Goal: Task Accomplishment & Management: Complete application form

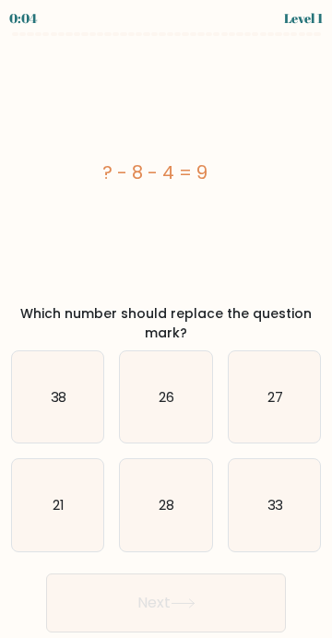
click at [179, 503] on icon "28" at bounding box center [165, 504] width 91 height 91
click at [167, 328] on input "e. 28" at bounding box center [166, 323] width 1 height 9
radio input "true"
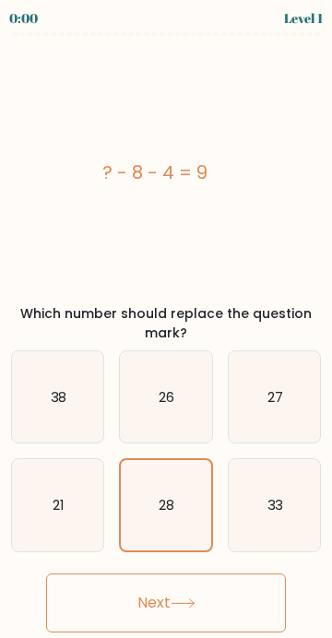
click at [178, 514] on icon "28" at bounding box center [165, 504] width 89 height 89
click at [167, 328] on input "e. 28" at bounding box center [166, 323] width 1 height 9
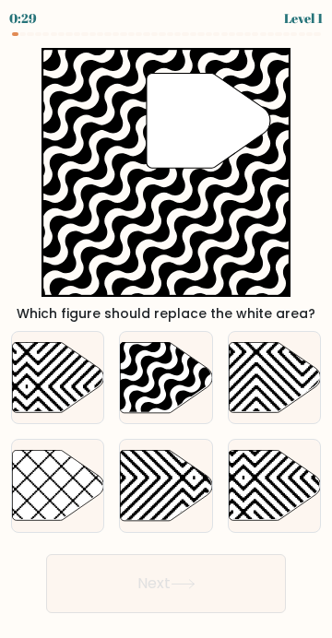
click at [165, 362] on icon at bounding box center [134, 416] width 184 height 184
click at [166, 328] on input "b." at bounding box center [166, 323] width 1 height 9
radio input "true"
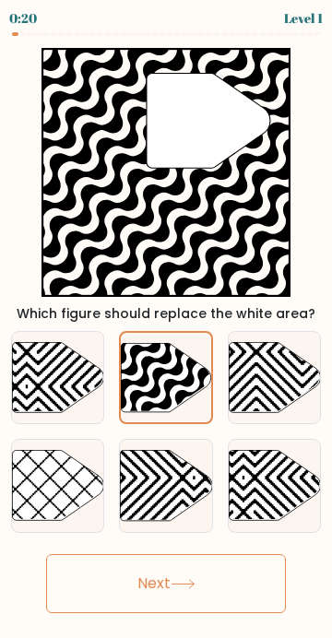
click at [160, 358] on icon at bounding box center [135, 415] width 181 height 181
click at [166, 328] on input "b." at bounding box center [166, 323] width 1 height 9
click at [174, 362] on icon at bounding box center [135, 415] width 181 height 181
click at [167, 328] on input "b." at bounding box center [166, 323] width 1 height 9
click at [165, 374] on icon at bounding box center [135, 415] width 181 height 181
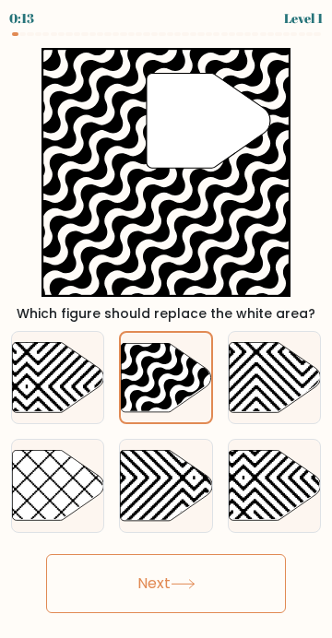
click at [166, 328] on input "b." at bounding box center [166, 323] width 1 height 9
click at [21, 451] on icon at bounding box center [57, 486] width 91 height 70
click at [166, 328] on input "d." at bounding box center [166, 323] width 1 height 9
radio input "true"
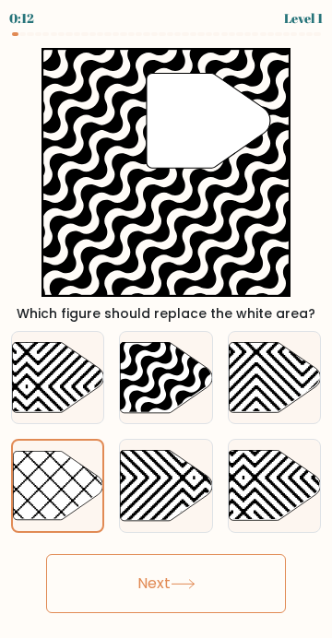
click at [176, 364] on icon at bounding box center [134, 416] width 184 height 184
click at [167, 328] on input "b." at bounding box center [166, 323] width 1 height 9
radio input "true"
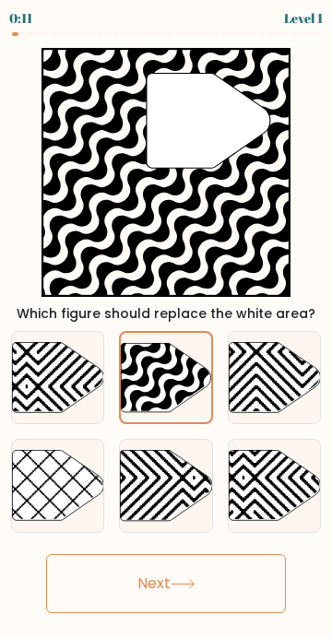
click at [176, 379] on icon at bounding box center [166, 377] width 89 height 69
click at [167, 328] on input "b." at bounding box center [166, 323] width 1 height 9
click at [173, 365] on icon at bounding box center [166, 377] width 89 height 69
click at [167, 328] on input "b." at bounding box center [166, 323] width 1 height 9
click at [174, 364] on icon at bounding box center [135, 415] width 181 height 181
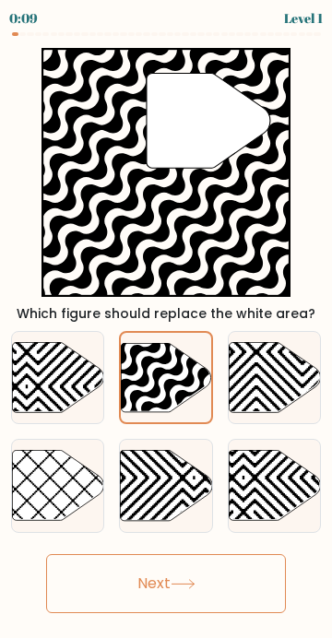
click at [167, 328] on input "b." at bounding box center [166, 323] width 1 height 9
click at [201, 554] on button "Next" at bounding box center [166, 583] width 240 height 59
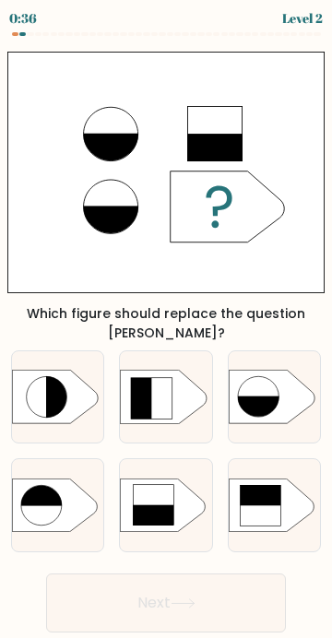
click at [176, 435] on rect at bounding box center [117, 480] width 239 height 182
click at [167, 328] on input "e." at bounding box center [166, 323] width 1 height 9
radio input "true"
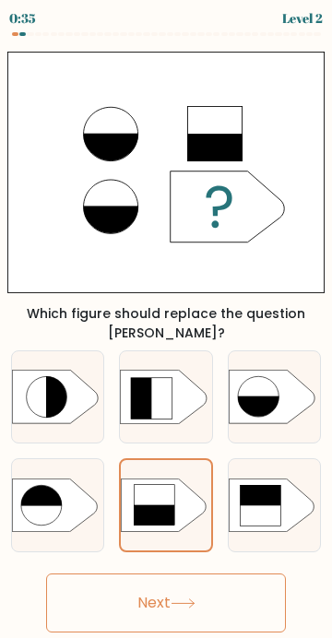
click at [227, 574] on button "Next" at bounding box center [166, 603] width 240 height 59
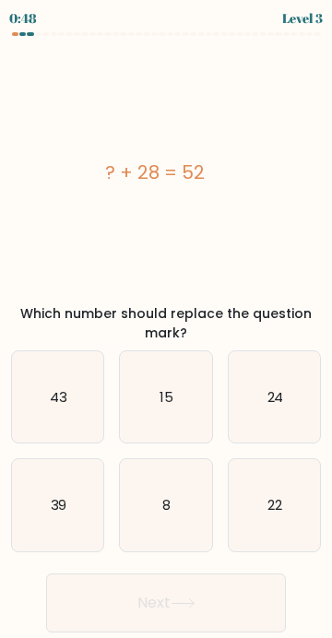
click at [260, 404] on icon "24" at bounding box center [274, 396] width 91 height 91
click at [167, 328] on input "c. 24" at bounding box center [166, 323] width 1 height 9
radio input "true"
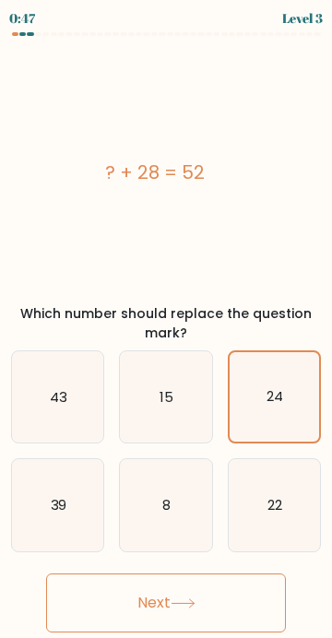
click at [217, 606] on button "Next" at bounding box center [166, 603] width 240 height 59
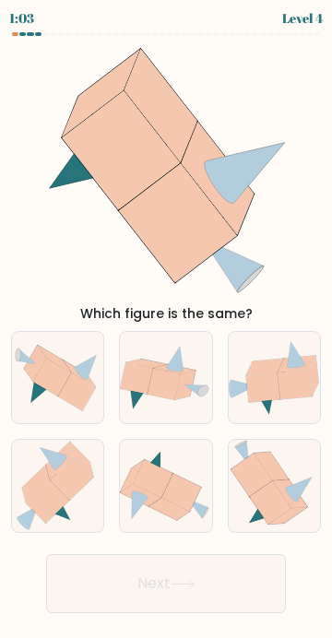
click at [40, 481] on icon at bounding box center [48, 502] width 43 height 42
click at [166, 328] on input "d." at bounding box center [166, 323] width 1 height 9
radio input "true"
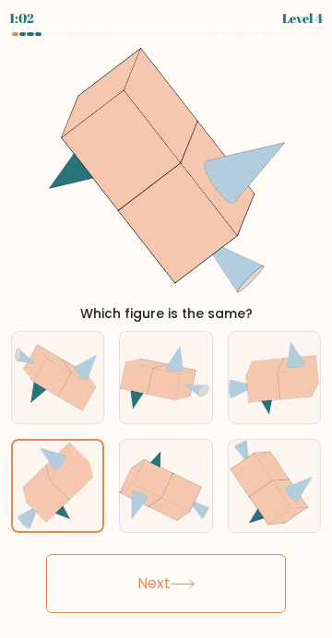
click at [202, 564] on button "Next" at bounding box center [166, 583] width 240 height 59
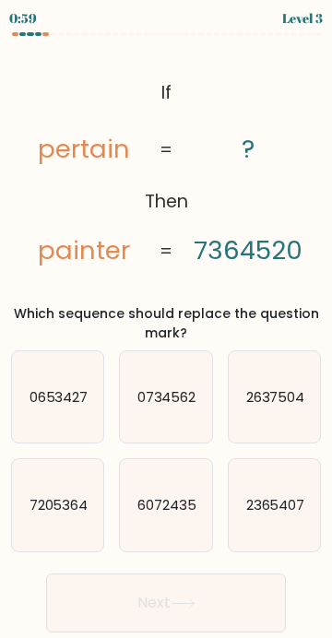
click at [166, 410] on icon "0734562" at bounding box center [165, 396] width 91 height 91
click at [166, 328] on input "b. 0734562" at bounding box center [166, 323] width 1 height 9
radio input "true"
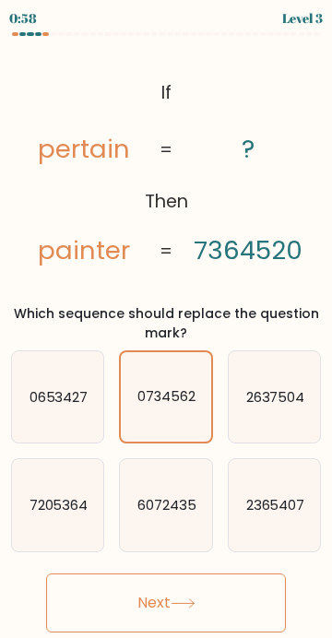
click at [146, 598] on button "Next" at bounding box center [166, 603] width 240 height 59
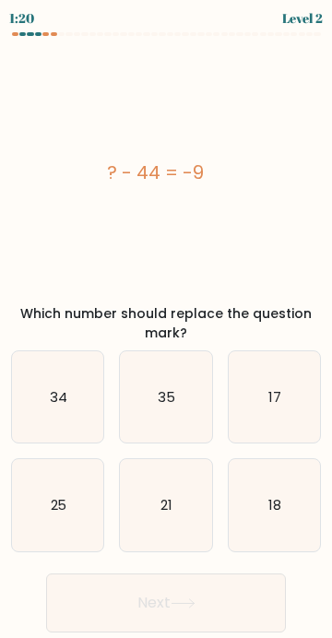
click at [71, 403] on icon "34" at bounding box center [57, 396] width 91 height 91
click at [166, 328] on input "a. 34" at bounding box center [166, 323] width 1 height 9
radio input "true"
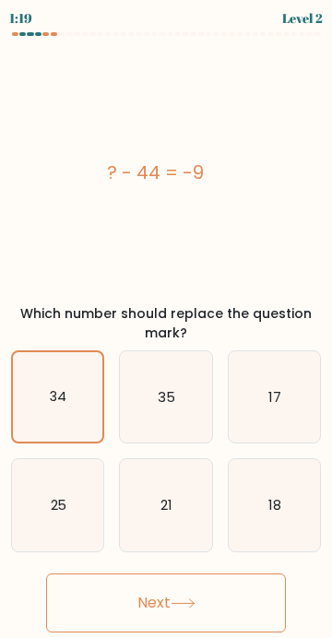
click at [213, 614] on button "Next" at bounding box center [166, 603] width 240 height 59
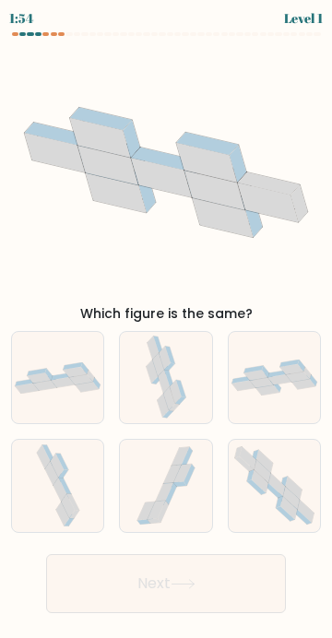
click at [282, 497] on icon at bounding box center [276, 485] width 17 height 23
click at [167, 328] on input "f." at bounding box center [166, 323] width 1 height 9
radio input "true"
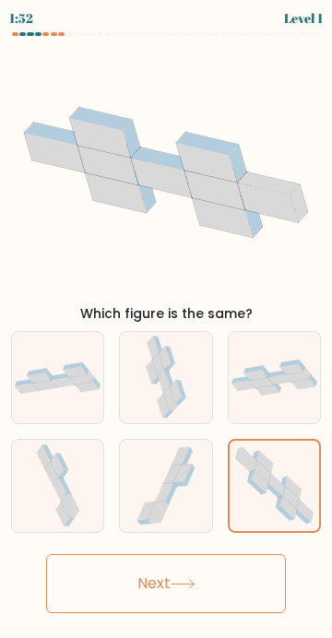
click at [300, 487] on icon at bounding box center [274, 486] width 89 height 89
click at [167, 328] on input "f." at bounding box center [166, 323] width 1 height 9
click at [231, 606] on button "Next" at bounding box center [166, 583] width 240 height 59
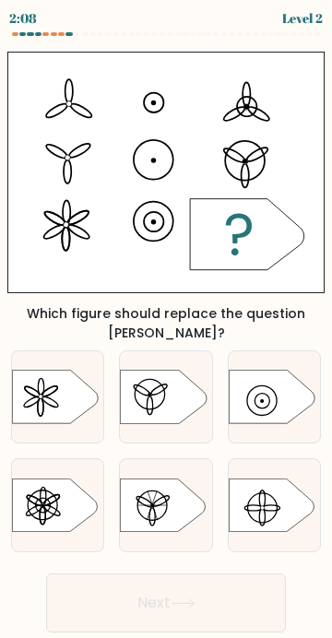
click at [58, 479] on icon at bounding box center [55, 505] width 86 height 53
click at [166, 328] on input "d." at bounding box center [166, 323] width 1 height 9
radio input "true"
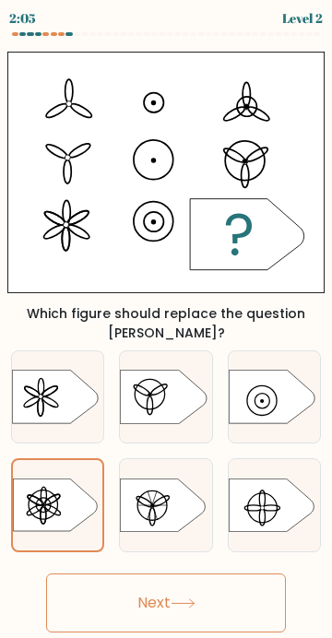
click at [101, 574] on button "Next" at bounding box center [166, 603] width 240 height 59
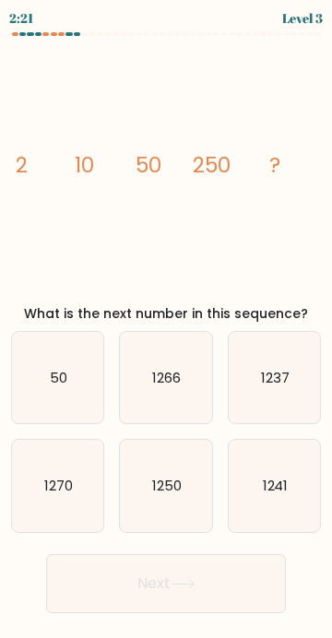
click at [156, 502] on icon "1250" at bounding box center [165, 485] width 91 height 91
click at [166, 328] on input "e. 1250" at bounding box center [166, 323] width 1 height 9
radio input "true"
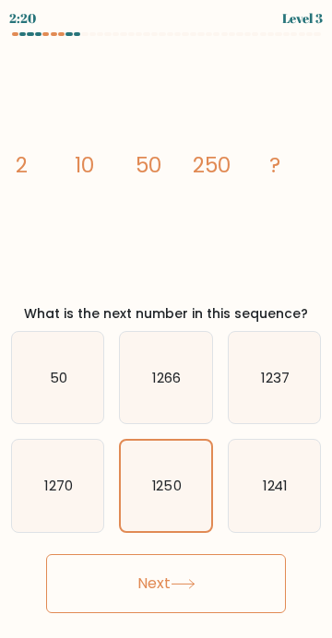
click at [243, 600] on button "Next" at bounding box center [166, 583] width 240 height 59
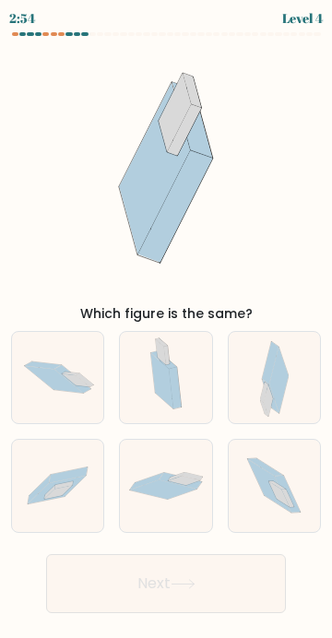
click at [299, 501] on icon at bounding box center [273, 485] width 81 height 91
click at [167, 328] on input "f." at bounding box center [166, 323] width 1 height 9
radio input "true"
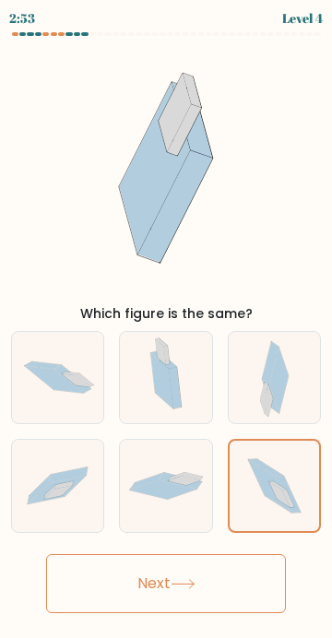
click at [232, 608] on button "Next" at bounding box center [166, 583] width 240 height 59
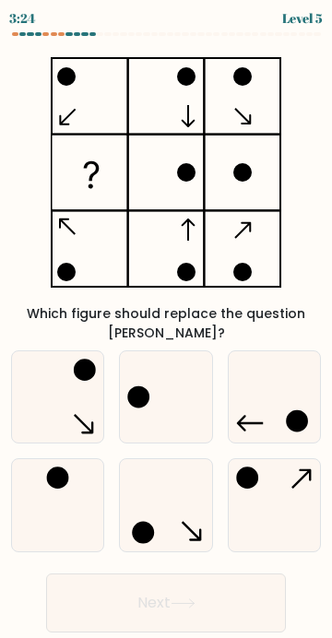
click at [172, 386] on icon at bounding box center [165, 396] width 91 height 91
click at [167, 328] on input "b." at bounding box center [166, 323] width 1 height 9
radio input "true"
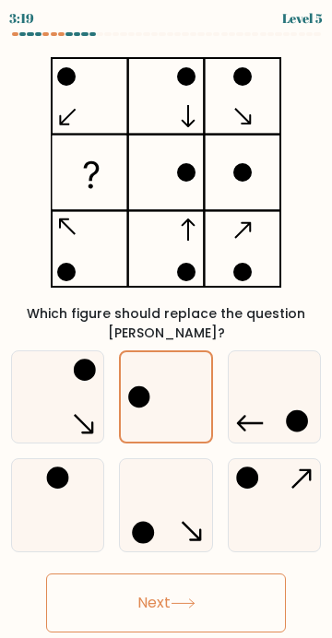
click at [171, 369] on icon at bounding box center [165, 396] width 89 height 89
click at [167, 328] on input "b." at bounding box center [166, 323] width 1 height 9
click at [171, 585] on button "Next" at bounding box center [166, 603] width 240 height 59
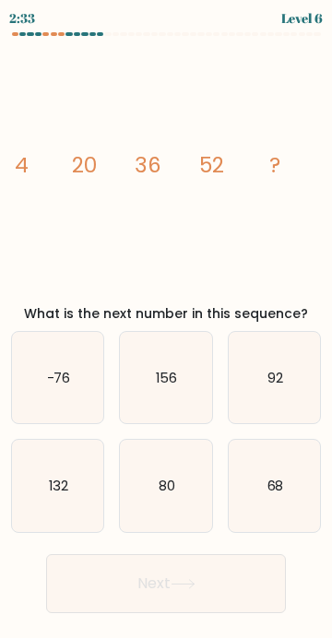
click at [290, 471] on icon "68" at bounding box center [274, 485] width 91 height 91
click at [167, 328] on input "f. 68" at bounding box center [166, 323] width 1 height 9
radio input "true"
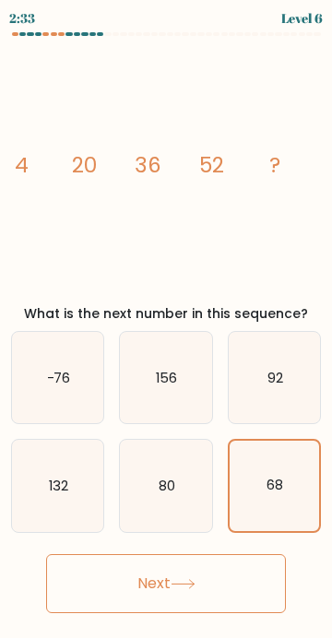
click at [215, 585] on button "Next" at bounding box center [166, 583] width 240 height 59
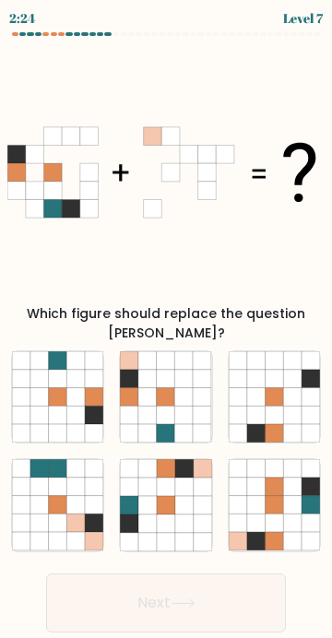
click at [301, 407] on icon at bounding box center [292, 416] width 18 height 18
click at [167, 328] on input "c." at bounding box center [166, 323] width 1 height 9
radio input "true"
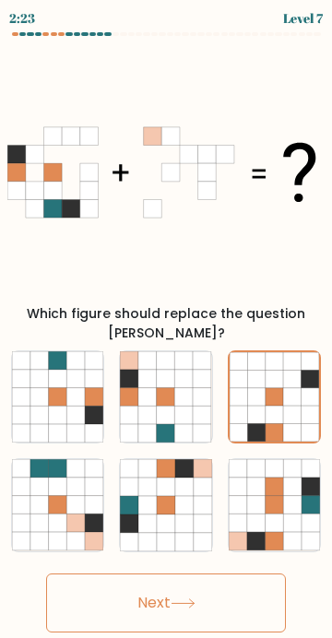
click at [222, 587] on button "Next" at bounding box center [166, 603] width 240 height 59
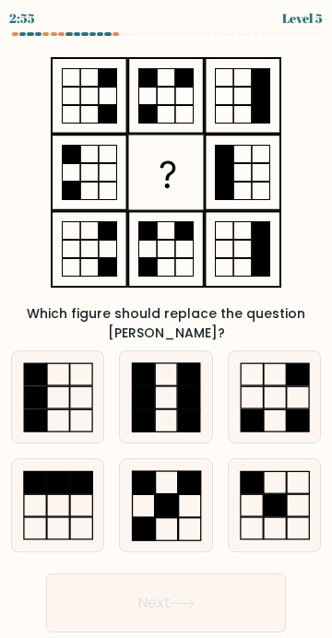
click at [166, 249] on icon at bounding box center [166, 172] width 231 height 249
click at [285, 381] on icon at bounding box center [274, 396] width 91 height 91
click at [167, 328] on input "c." at bounding box center [166, 323] width 1 height 9
radio input "true"
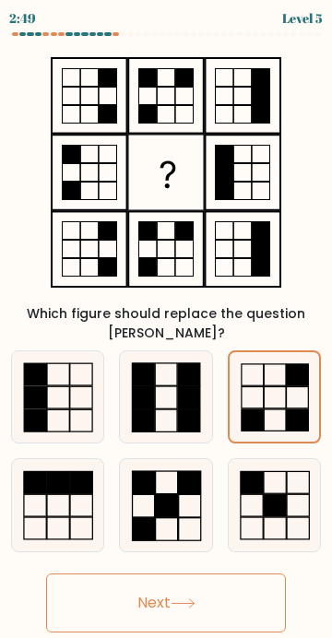
click at [232, 598] on button "Next" at bounding box center [166, 603] width 240 height 59
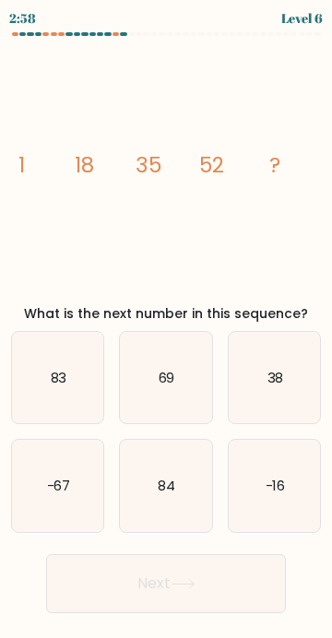
click at [177, 386] on icon "69" at bounding box center [165, 377] width 91 height 91
click at [167, 328] on input "b. 69" at bounding box center [166, 323] width 1 height 9
radio input "true"
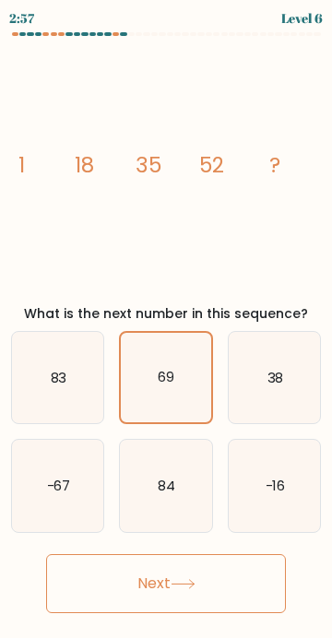
click at [120, 587] on button "Next" at bounding box center [166, 583] width 240 height 59
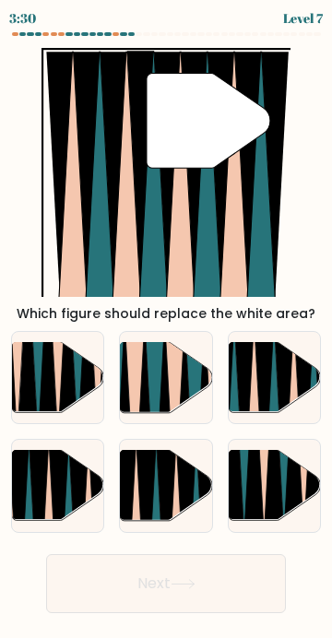
click at [289, 347] on icon at bounding box center [284, 419] width 20 height 184
click at [167, 328] on input "c." at bounding box center [166, 323] width 1 height 9
radio input "true"
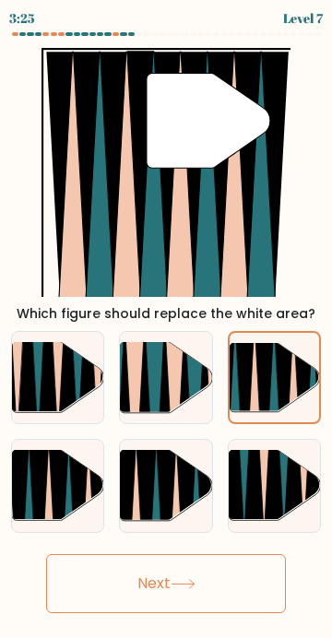
click at [106, 554] on button "Next" at bounding box center [166, 583] width 240 height 59
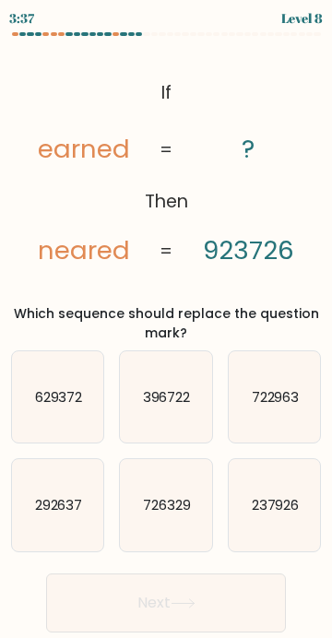
click at [165, 498] on text "726329" at bounding box center [167, 504] width 48 height 19
click at [166, 328] on input "e. 726329" at bounding box center [166, 323] width 1 height 9
radio input "true"
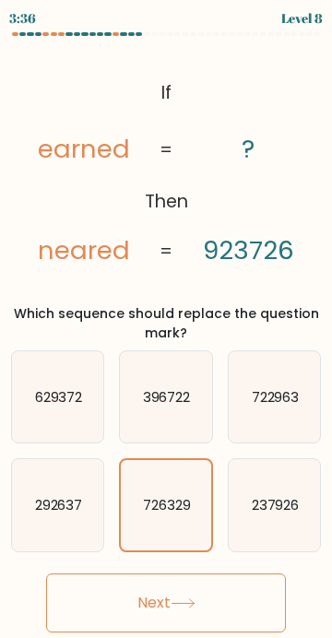
click at [134, 606] on button "Next" at bounding box center [166, 603] width 240 height 59
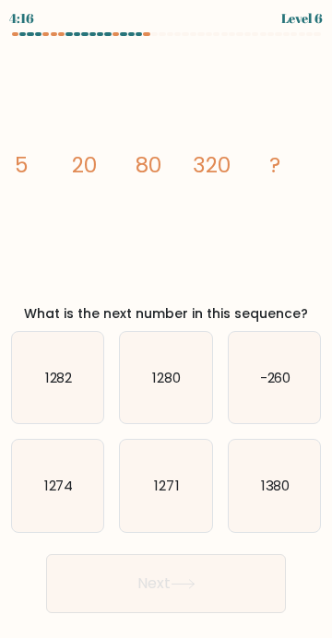
click at [101, 580] on button "Next" at bounding box center [166, 583] width 240 height 59
click at [150, 494] on icon "1271" at bounding box center [165, 485] width 91 height 91
click at [166, 328] on input "e. 1271" at bounding box center [166, 323] width 1 height 9
radio input "true"
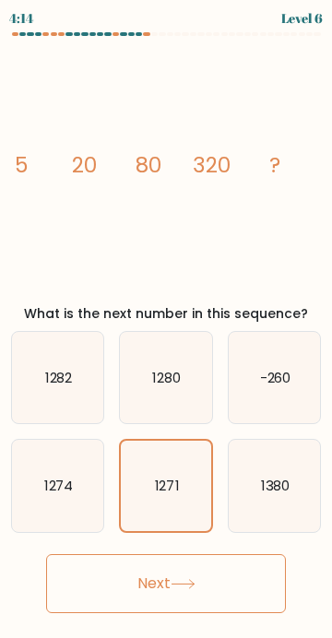
click at [164, 474] on icon "1271" at bounding box center [165, 485] width 89 height 89
click at [166, 328] on input "e. 1271" at bounding box center [166, 323] width 1 height 9
click at [160, 475] on icon "1271" at bounding box center [165, 485] width 89 height 89
click at [166, 328] on input "e. 1271" at bounding box center [166, 323] width 1 height 9
click at [120, 588] on button "Next" at bounding box center [166, 583] width 240 height 59
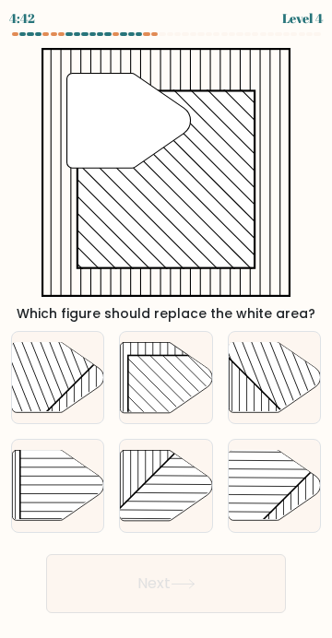
click at [176, 381] on rect at bounding box center [194, 421] width 132 height 132
click at [167, 328] on input "b." at bounding box center [166, 323] width 1 height 9
radio input "true"
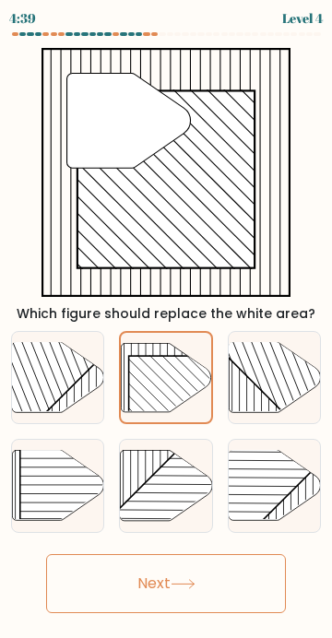
click at [216, 554] on button "Next" at bounding box center [166, 583] width 240 height 59
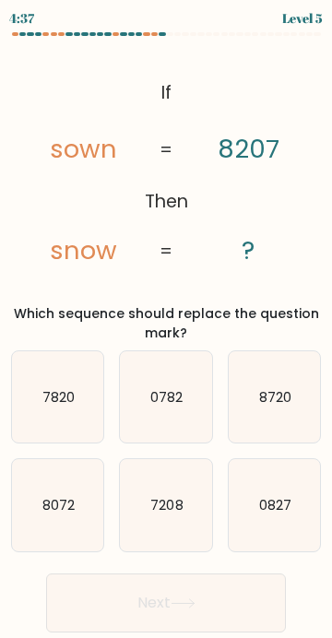
click at [168, 383] on icon "0782" at bounding box center [165, 396] width 91 height 91
click at [167, 328] on input "b. 0782" at bounding box center [166, 323] width 1 height 9
radio input "true"
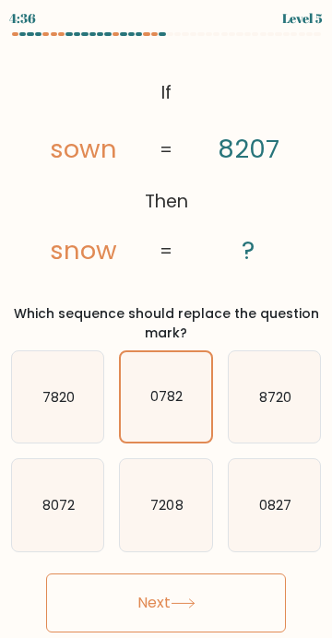
click at [169, 598] on button "Next" at bounding box center [166, 603] width 240 height 59
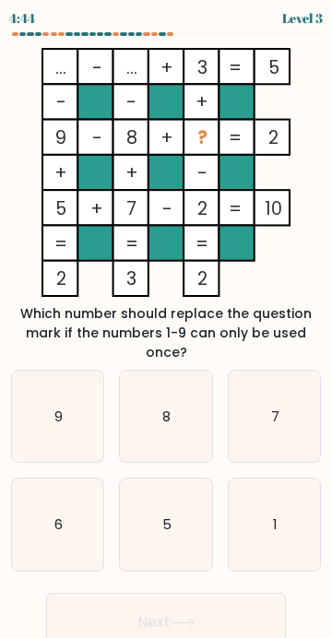
click at [271, 495] on icon "1" at bounding box center [274, 524] width 91 height 91
click at [167, 328] on input "f. 1" at bounding box center [166, 323] width 1 height 9
radio input "true"
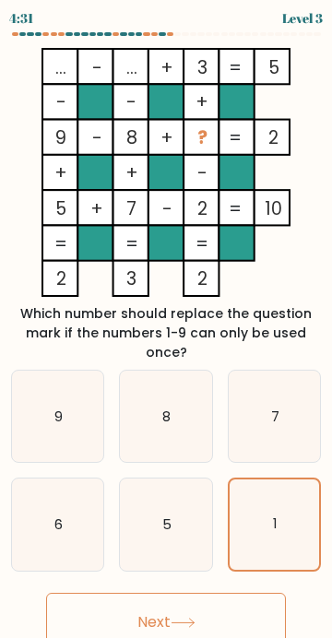
click at [175, 511] on icon "5" at bounding box center [165, 524] width 91 height 91
click at [167, 328] on input "e. 5" at bounding box center [166, 323] width 1 height 9
radio input "true"
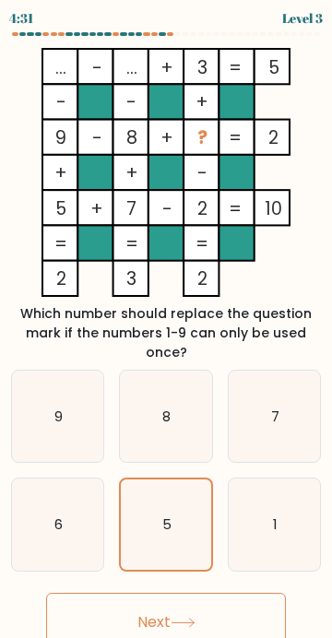
click at [139, 609] on button "Next" at bounding box center [166, 622] width 240 height 59
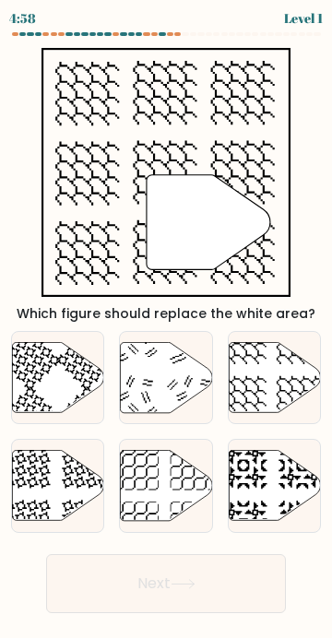
click at [263, 386] on icon at bounding box center [274, 377] width 91 height 70
click at [167, 328] on input "c." at bounding box center [166, 323] width 1 height 9
radio input "true"
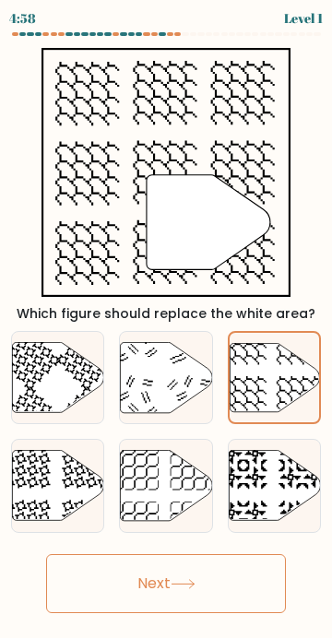
click at [142, 554] on button "Next" at bounding box center [166, 583] width 240 height 59
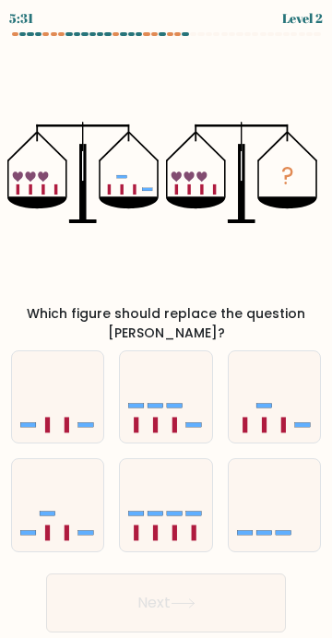
click at [258, 382] on icon at bounding box center [274, 398] width 91 height 76
click at [167, 328] on input "c." at bounding box center [166, 323] width 1 height 9
radio input "true"
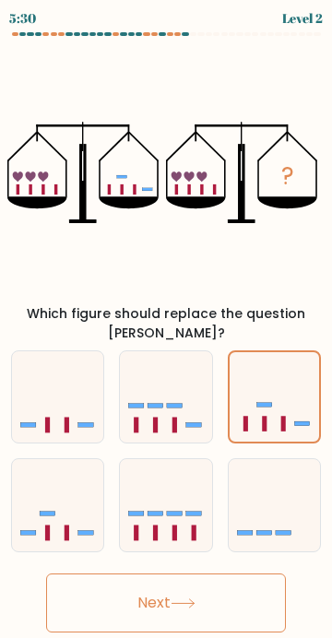
click at [148, 574] on button "Next" at bounding box center [166, 603] width 240 height 59
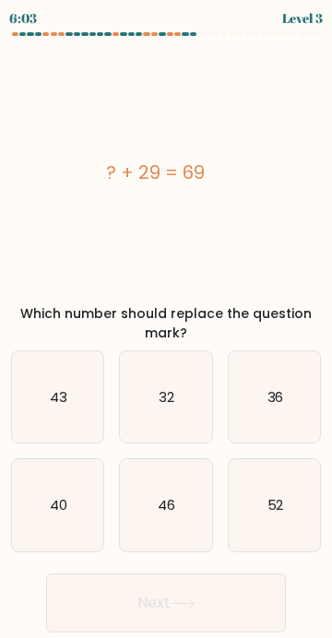
click at [60, 515] on text "40" at bounding box center [59, 504] width 18 height 19
click at [166, 328] on input "d. 40" at bounding box center [166, 323] width 1 height 9
radio input "true"
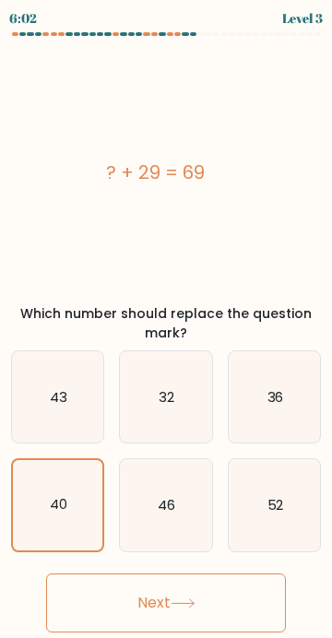
click at [132, 612] on button "Next" at bounding box center [166, 603] width 240 height 59
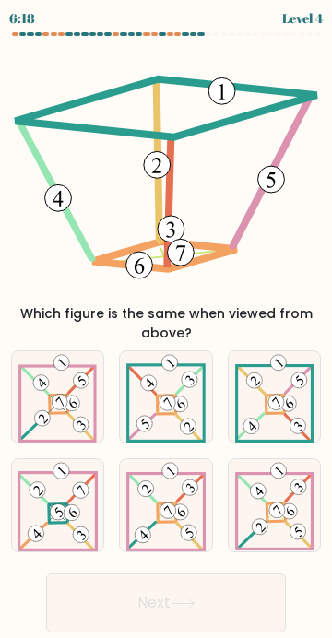
click at [261, 410] on icon at bounding box center [274, 396] width 78 height 91
click at [167, 328] on input "c." at bounding box center [166, 323] width 1 height 9
radio input "true"
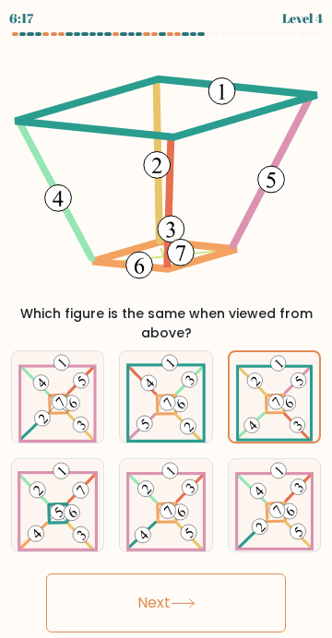
click at [153, 608] on button "Next" at bounding box center [166, 603] width 240 height 59
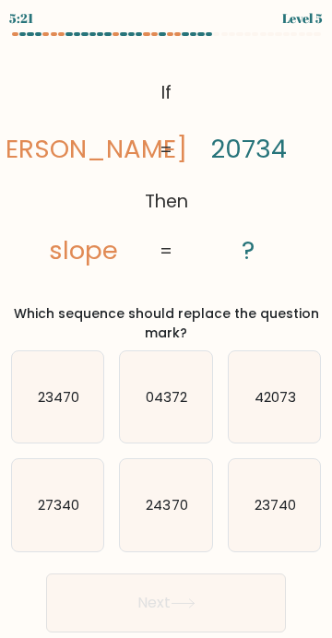
click at [164, 405] on text "04372" at bounding box center [167, 396] width 42 height 19
click at [166, 328] on input "b. 04372" at bounding box center [166, 323] width 1 height 9
radio input "true"
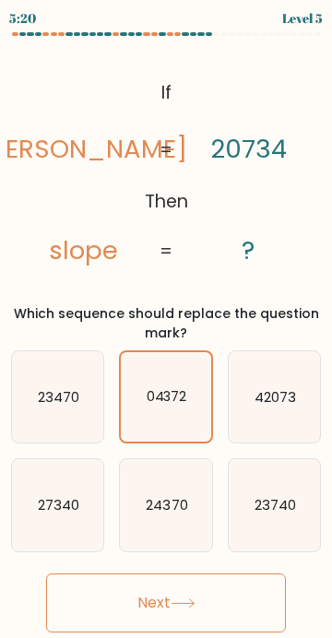
click at [278, 618] on button "Next" at bounding box center [166, 603] width 240 height 59
click at [225, 612] on button "Next" at bounding box center [166, 603] width 240 height 59
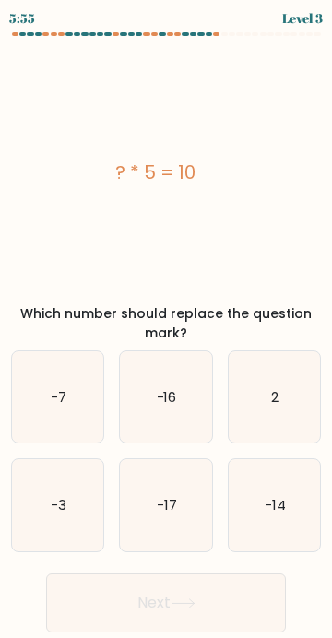
click at [60, 503] on text "-3" at bounding box center [59, 504] width 16 height 19
click at [166, 328] on input "d. -3" at bounding box center [166, 323] width 1 height 9
radio input "true"
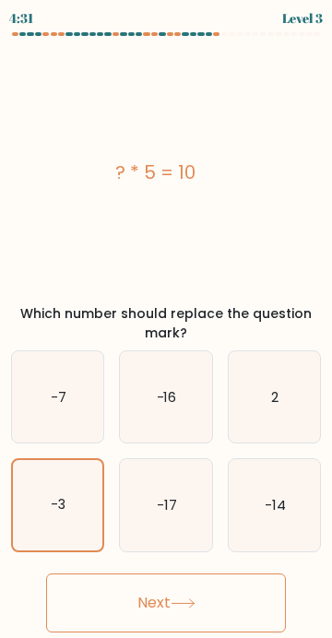
click at [167, 418] on icon "-16" at bounding box center [165, 396] width 91 height 91
click at [167, 328] on input "b. -16" at bounding box center [166, 323] width 1 height 9
radio input "true"
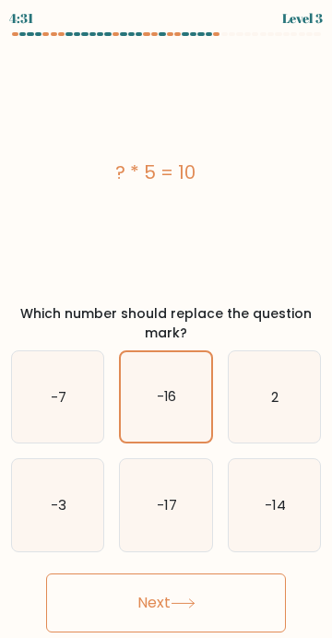
click at [226, 610] on button "Next" at bounding box center [166, 603] width 240 height 59
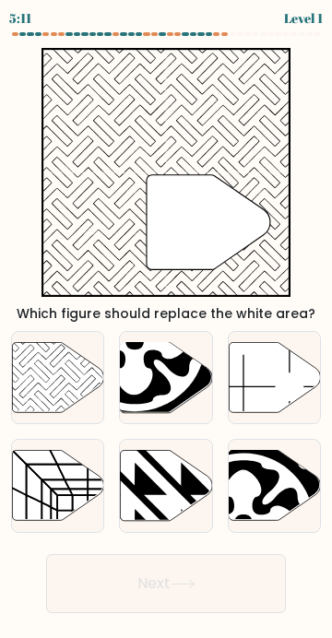
click at [67, 366] on icon at bounding box center [57, 377] width 91 height 70
click at [166, 328] on input "a." at bounding box center [166, 323] width 1 height 9
radio input "true"
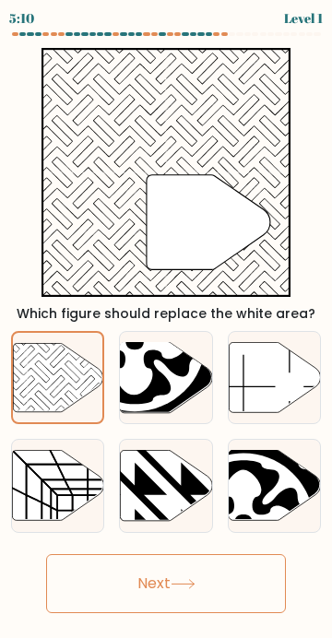
click at [186, 579] on icon at bounding box center [183, 584] width 25 height 10
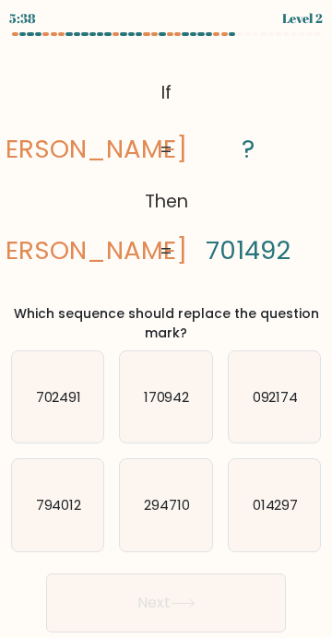
click at [175, 517] on icon "294710" at bounding box center [165, 504] width 91 height 91
click at [167, 328] on input "e. 294710" at bounding box center [166, 323] width 1 height 9
radio input "true"
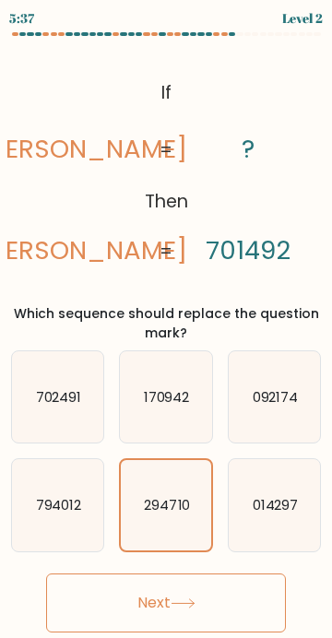
click at [227, 621] on button "Next" at bounding box center [166, 603] width 240 height 59
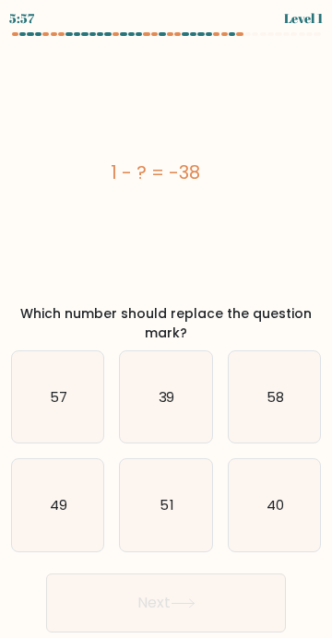
click at [253, 426] on icon "58" at bounding box center [274, 396] width 91 height 91
click at [167, 328] on input "c. 58" at bounding box center [166, 323] width 1 height 9
radio input "true"
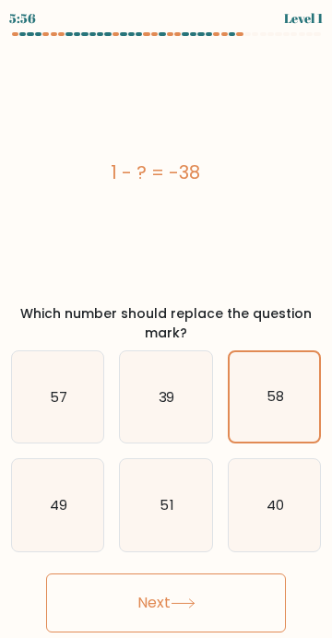
click at [217, 600] on button "Next" at bounding box center [166, 603] width 240 height 59
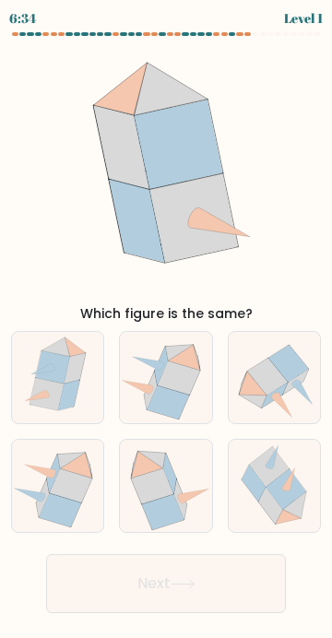
click at [185, 486] on icon at bounding box center [165, 486] width 91 height 89
click at [167, 328] on input "e." at bounding box center [166, 323] width 1 height 9
radio input "true"
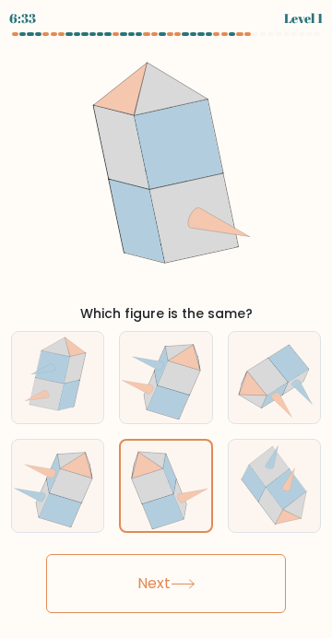
click at [217, 600] on button "Next" at bounding box center [166, 583] width 240 height 59
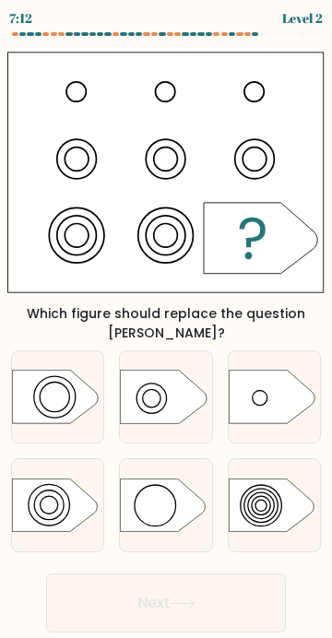
click at [272, 479] on icon at bounding box center [272, 505] width 86 height 53
click at [167, 328] on input "f." at bounding box center [166, 323] width 1 height 9
radio input "true"
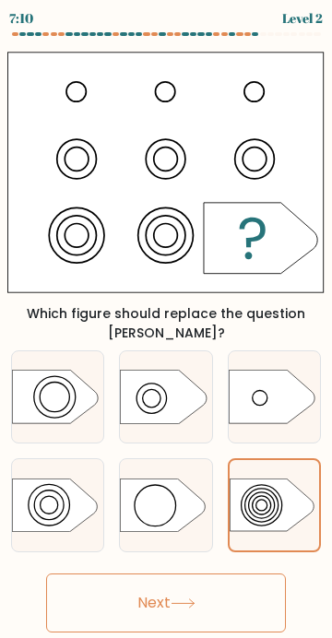
click at [232, 574] on button "Next" at bounding box center [166, 603] width 240 height 59
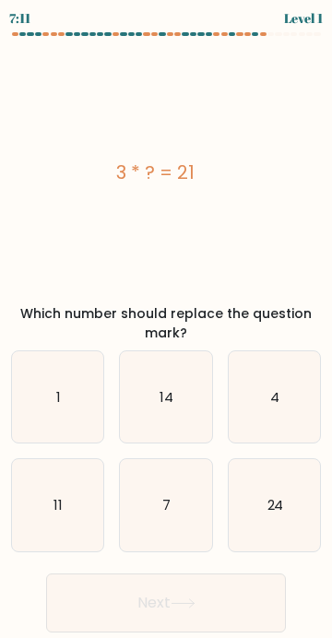
click at [273, 532] on icon "24" at bounding box center [274, 504] width 91 height 91
click at [167, 328] on input "f. 24" at bounding box center [166, 323] width 1 height 9
radio input "true"
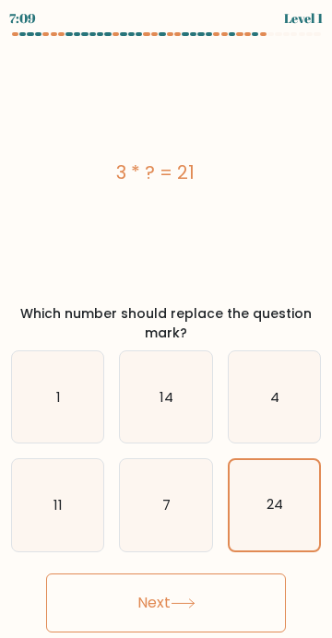
click at [215, 605] on button "Next" at bounding box center [166, 603] width 240 height 59
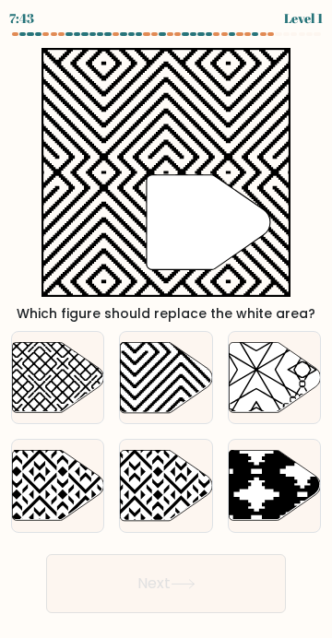
click at [167, 362] on icon at bounding box center [166, 377] width 91 height 70
click at [167, 328] on input "b." at bounding box center [166, 323] width 1 height 9
radio input "true"
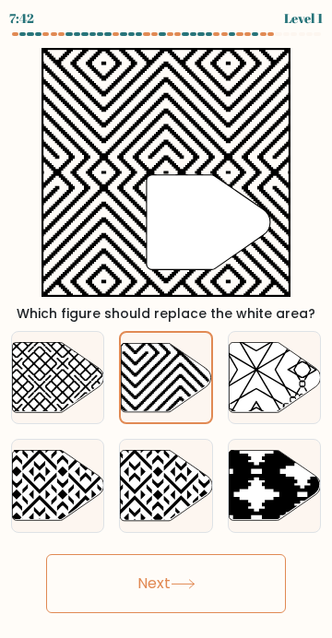
click at [150, 554] on button "Next" at bounding box center [166, 583] width 240 height 59
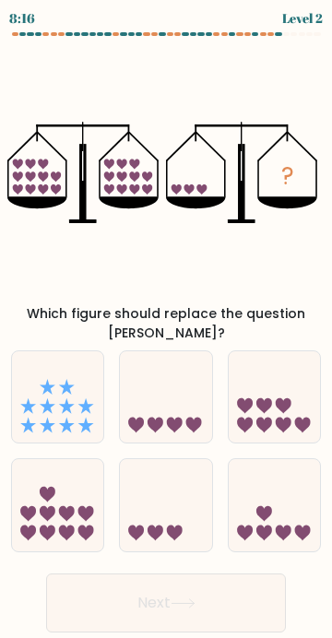
click at [168, 360] on icon at bounding box center [165, 398] width 91 height 76
click at [167, 328] on input "b." at bounding box center [166, 323] width 1 height 9
radio input "true"
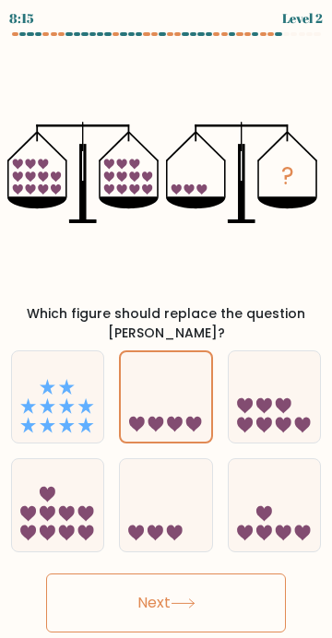
click at [205, 574] on button "Next" at bounding box center [166, 603] width 240 height 59
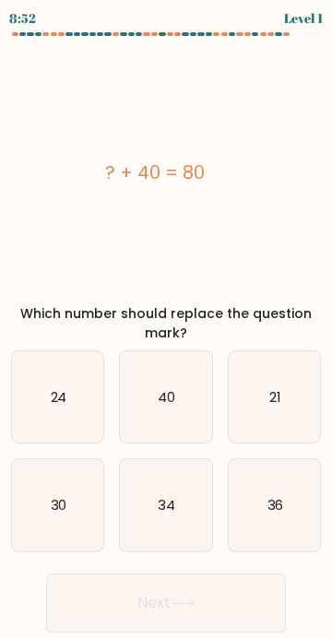
click at [176, 360] on icon "40" at bounding box center [165, 396] width 91 height 91
click at [167, 328] on input "b. 40" at bounding box center [166, 323] width 1 height 9
radio input "true"
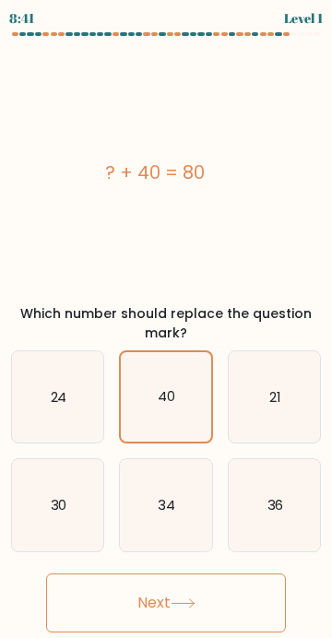
click at [201, 605] on button "Next" at bounding box center [166, 603] width 240 height 59
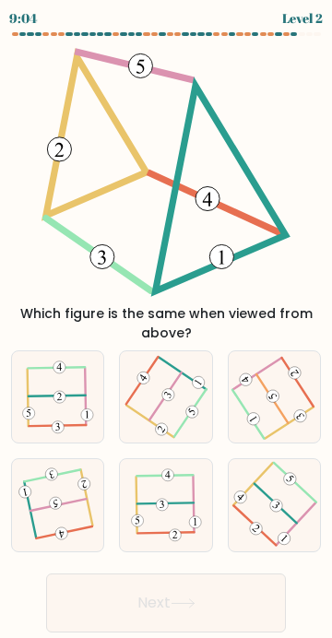
click at [79, 515] on icon at bounding box center [58, 505] width 72 height 73
click at [166, 328] on input "d." at bounding box center [166, 323] width 1 height 9
radio input "true"
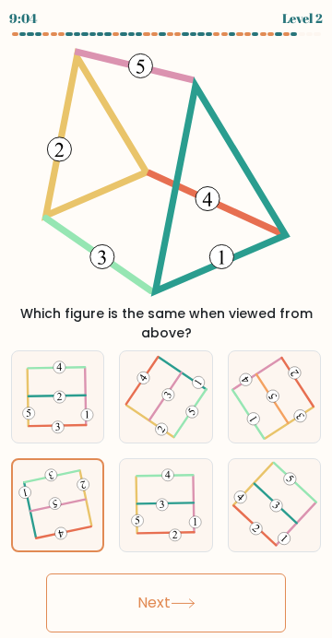
click at [216, 633] on button "Next" at bounding box center [166, 603] width 240 height 59
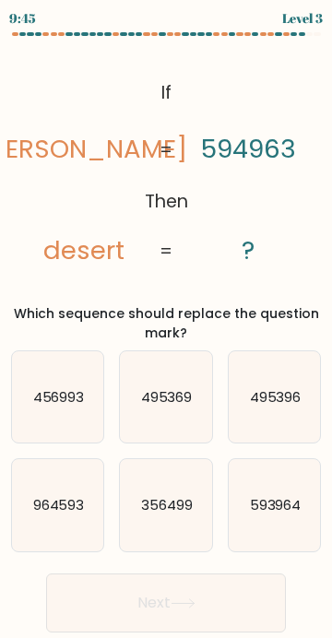
click at [170, 505] on text "356499" at bounding box center [167, 504] width 52 height 19
click at [167, 328] on input "e. 356499" at bounding box center [166, 323] width 1 height 9
radio input "true"
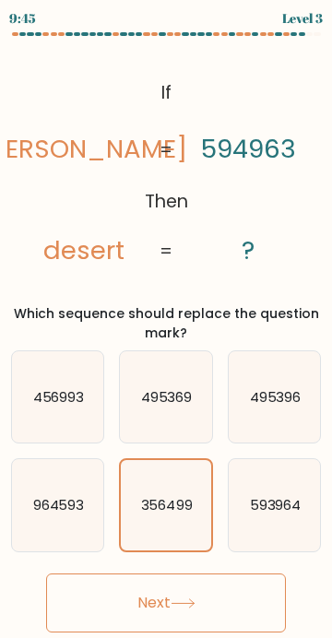
click at [197, 613] on button "Next" at bounding box center [166, 603] width 240 height 59
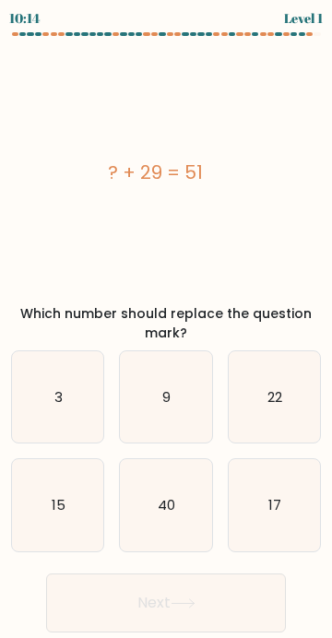
click at [270, 382] on icon "22" at bounding box center [274, 396] width 91 height 91
click at [167, 328] on input "c. 22" at bounding box center [166, 323] width 1 height 9
radio input "true"
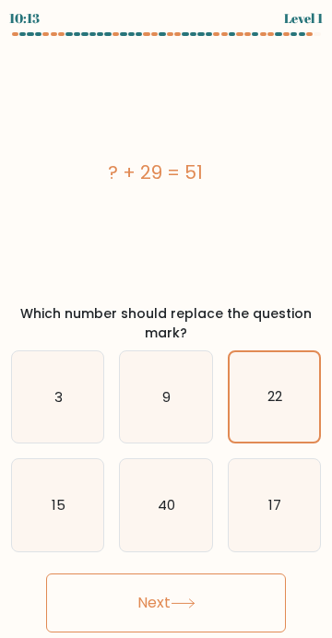
click at [213, 600] on button "Next" at bounding box center [166, 603] width 240 height 59
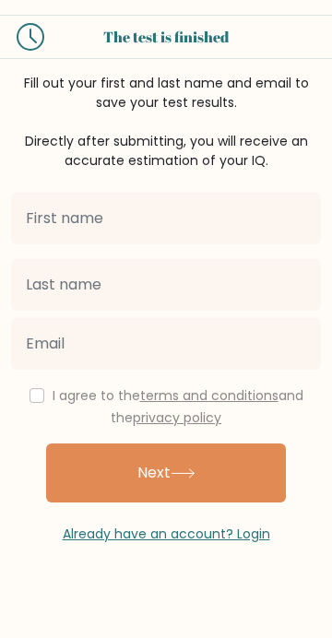
click at [40, 222] on input "text" at bounding box center [166, 219] width 310 height 52
type input "nabila"
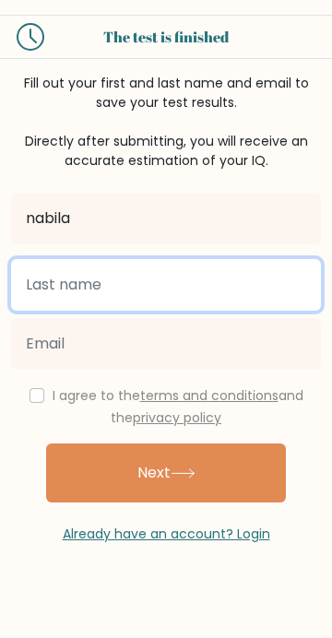
click at [33, 291] on input "text" at bounding box center [166, 285] width 310 height 52
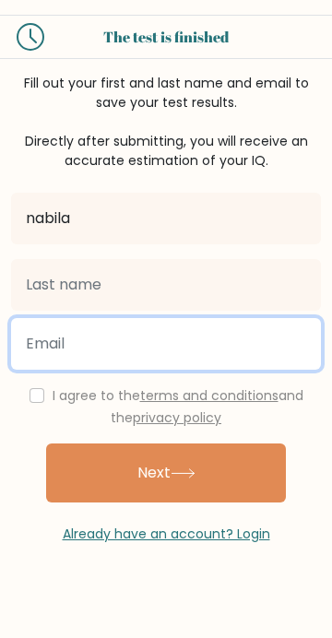
click at [42, 352] on input "email" at bounding box center [166, 344] width 310 height 52
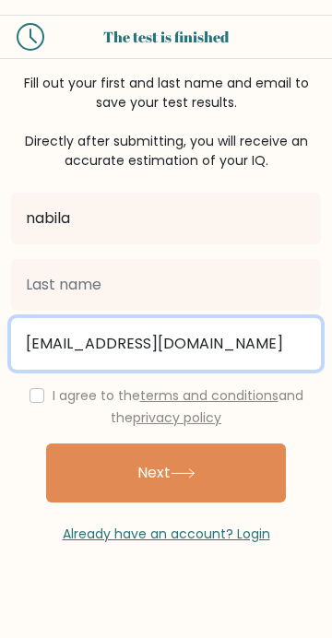
type input "nblpuspakirani@gmail.com"
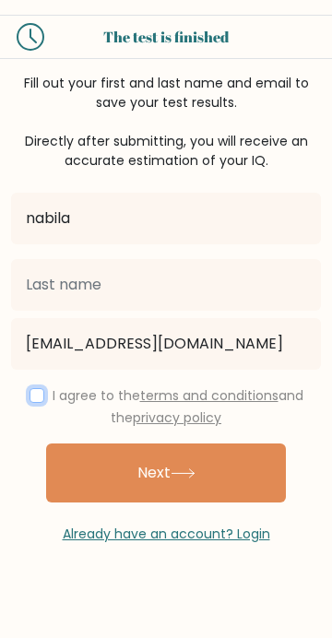
click at [30, 397] on input "checkbox" at bounding box center [37, 395] width 15 height 15
checkbox input "true"
click at [107, 460] on button "Next" at bounding box center [166, 473] width 240 height 59
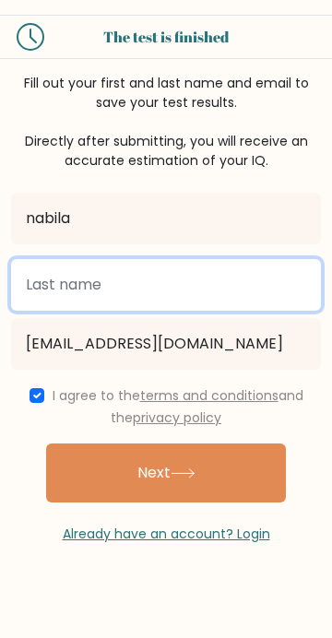
click at [51, 288] on input "text" at bounding box center [166, 285] width 310 height 52
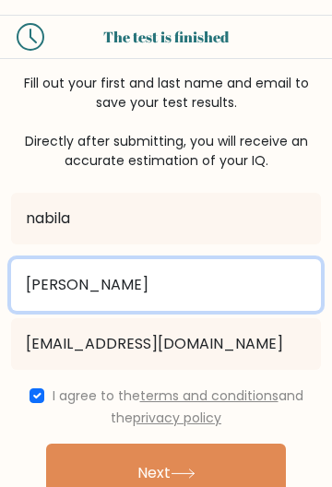
type input "puspa kirani"
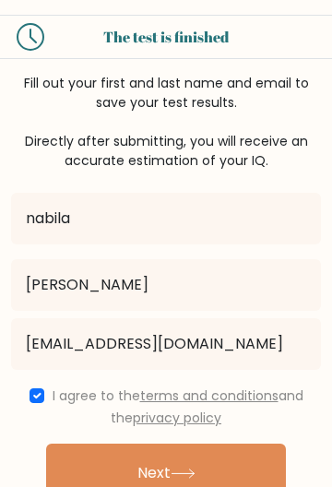
click at [93, 457] on button "Next" at bounding box center [166, 473] width 240 height 59
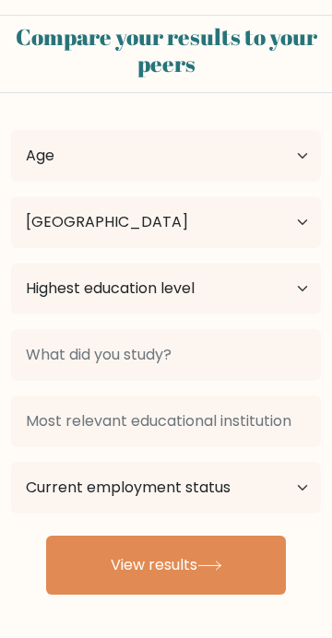
select select "ID"
click at [47, 226] on select "Country [GEOGRAPHIC_DATA] [GEOGRAPHIC_DATA] [GEOGRAPHIC_DATA] [US_STATE] [GEOGR…" at bounding box center [166, 222] width 310 height 52
click at [196, 563] on button "View results" at bounding box center [166, 565] width 240 height 59
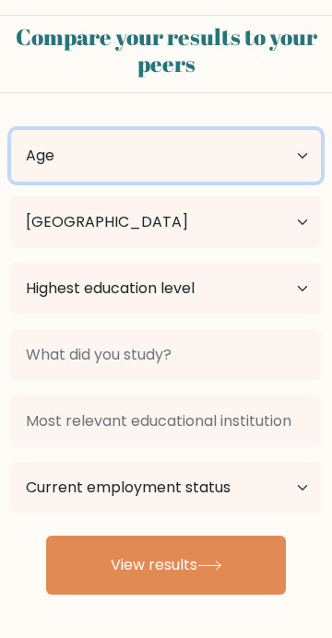
click at [300, 153] on select "Age Under 18 years old 18-24 years old 25-34 years old 35-44 years old 45-54 ye…" at bounding box center [166, 156] width 310 height 52
select select "18_24"
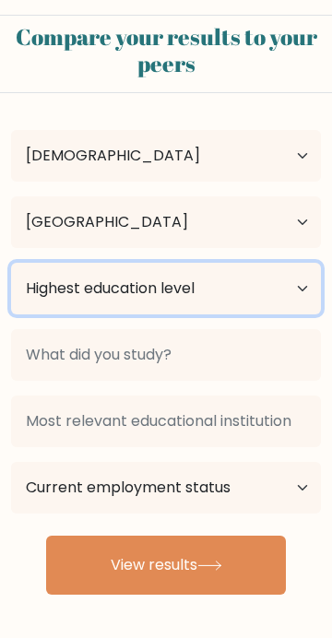
click at [297, 299] on select "Highest education level No schooling Primary Lower Secondary Upper Secondary Oc…" at bounding box center [166, 289] width 310 height 52
select select "no_schooling"
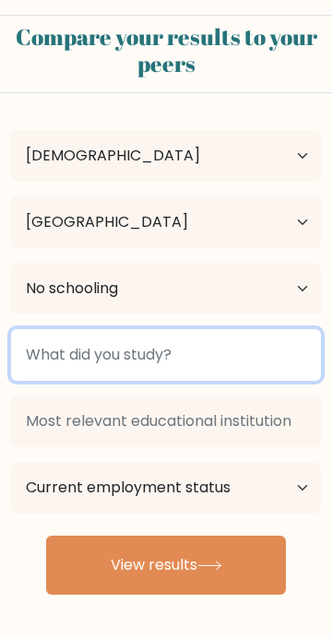
click at [253, 362] on input at bounding box center [166, 355] width 310 height 52
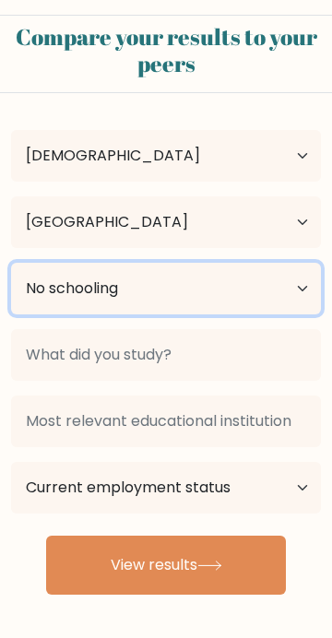
click at [254, 305] on select "Highest education level No schooling Primary Lower Secondary Upper Secondary Oc…" at bounding box center [166, 289] width 310 height 52
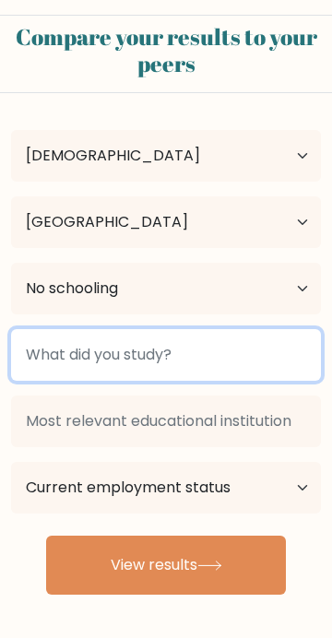
click at [251, 364] on input at bounding box center [166, 355] width 310 height 52
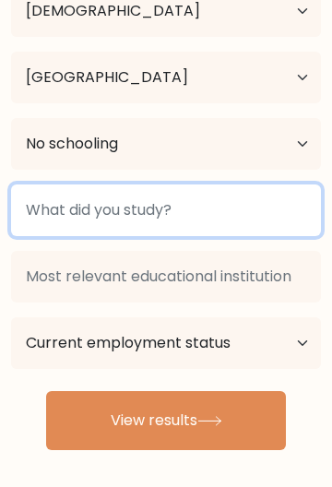
scroll to position [146, 0]
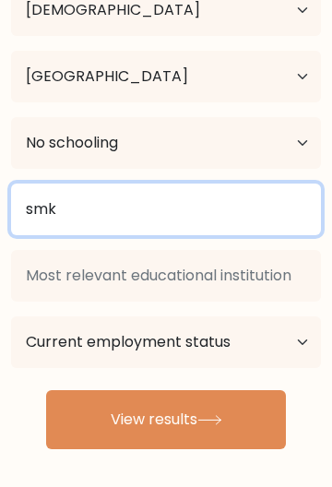
type input "smk"
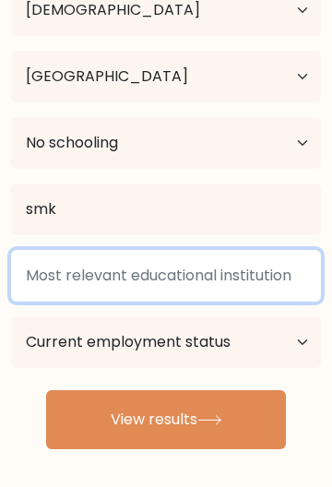
click at [45, 278] on input at bounding box center [166, 276] width 310 height 52
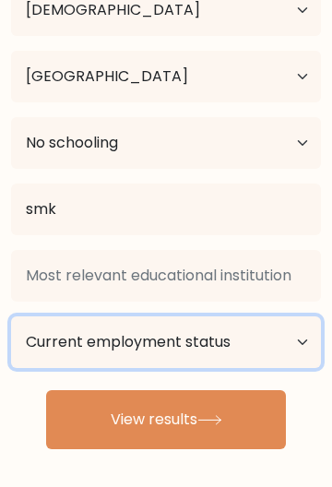
click at [302, 351] on select "Current employment status Employed Student Retired Other / prefer not to answer" at bounding box center [166, 342] width 310 height 52
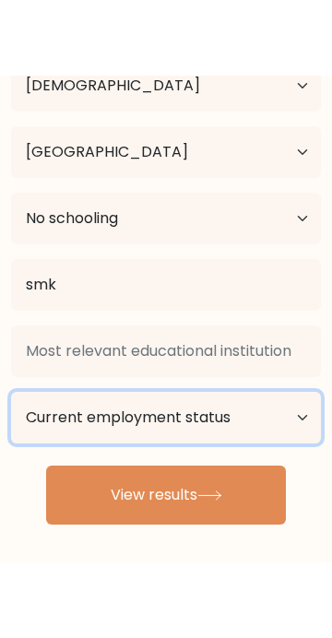
scroll to position [13, 0]
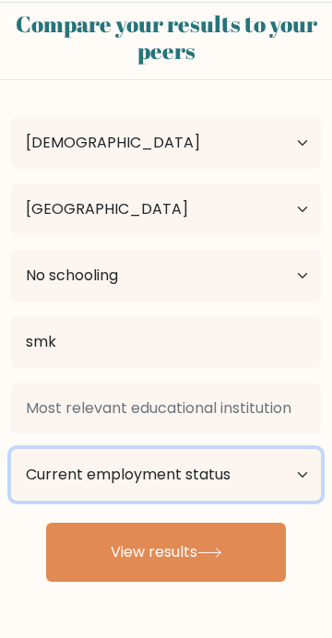
click at [284, 483] on select "Current employment status Employed Student Retired Other / prefer not to answer" at bounding box center [166, 475] width 310 height 52
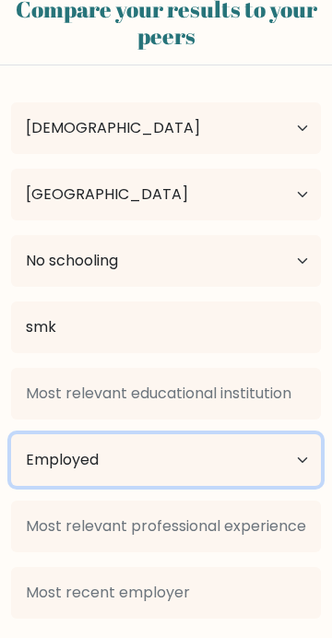
scroll to position [41, 0]
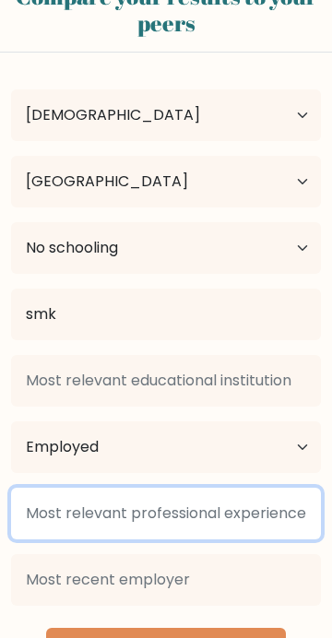
click at [272, 509] on input at bounding box center [166, 514] width 310 height 52
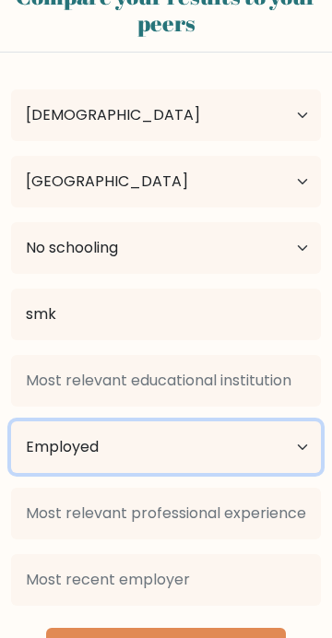
click at [296, 436] on select "Current employment status Employed Student Retired Other / prefer not to answer" at bounding box center [166, 448] width 310 height 52
click at [280, 445] on select "Current employment status Employed Student Retired Other / prefer not to answer" at bounding box center [166, 448] width 310 height 52
click at [270, 454] on select "Current employment status Employed Student Retired Other / prefer not to answer" at bounding box center [166, 448] width 310 height 52
select select "other"
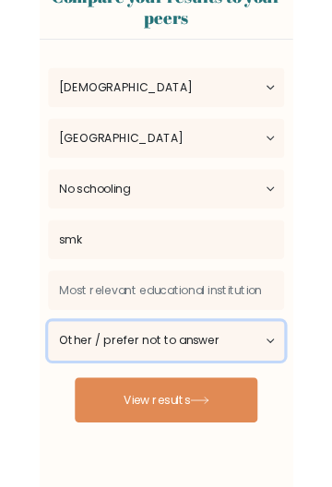
scroll to position [13, 0]
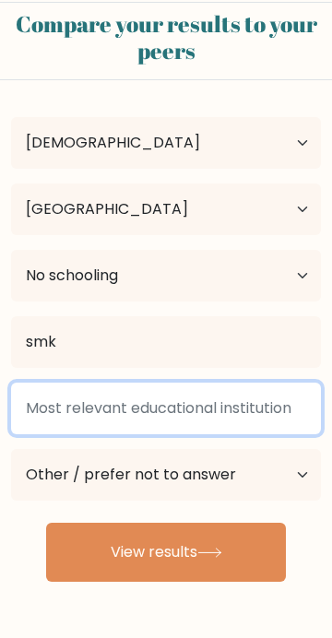
click at [278, 402] on input at bounding box center [166, 409] width 310 height 52
click at [279, 408] on input at bounding box center [166, 409] width 310 height 52
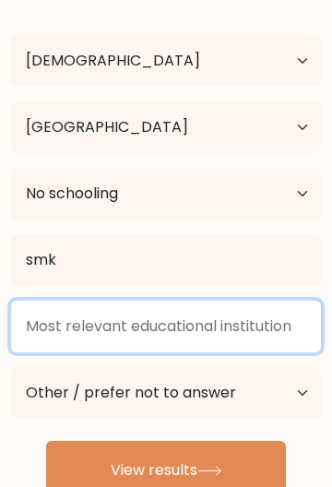
scroll to position [95, 0]
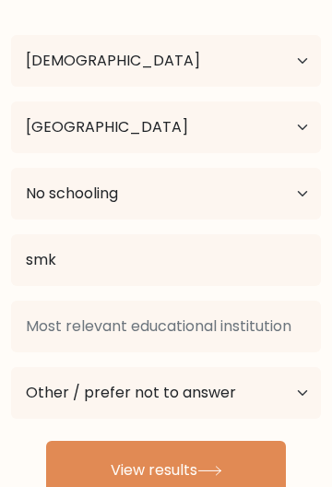
click at [198, 464] on button "View results" at bounding box center [166, 470] width 240 height 59
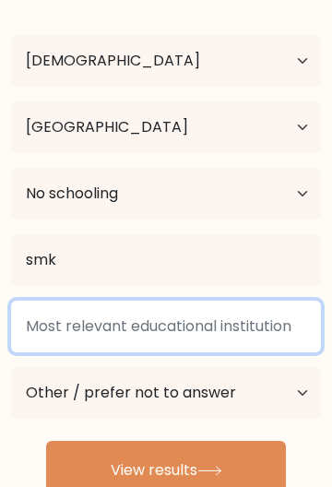
click at [265, 327] on input at bounding box center [166, 327] width 310 height 52
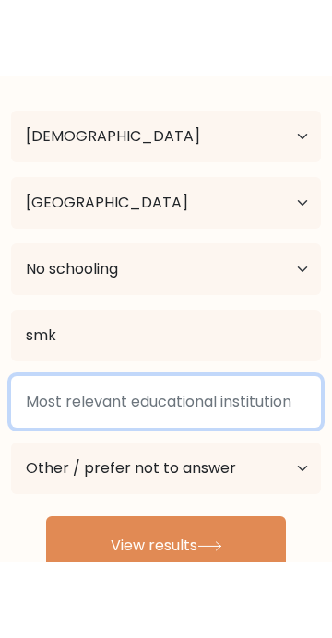
scroll to position [13, 0]
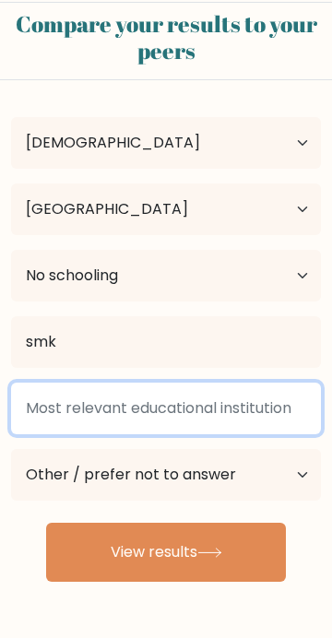
click at [208, 412] on input at bounding box center [166, 409] width 310 height 52
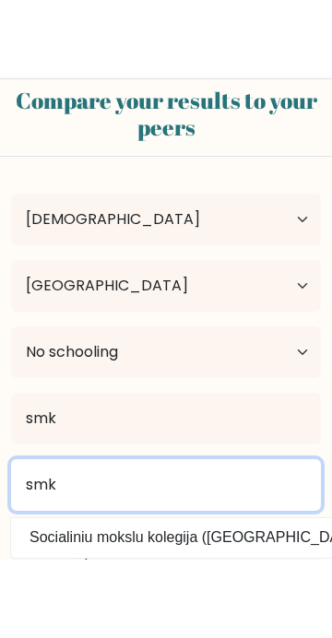
scroll to position [8, 0]
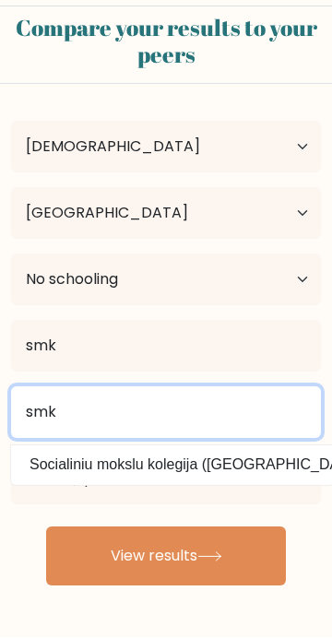
click at [194, 421] on input "smk" at bounding box center [166, 413] width 310 height 52
type input "s"
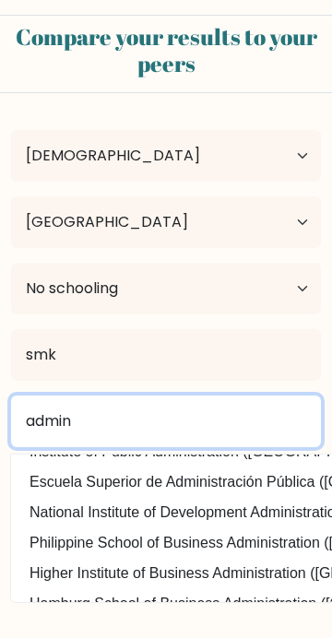
scroll to position [53, 0]
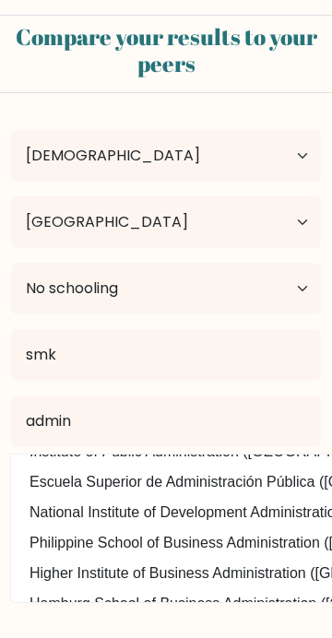
click at [53, 517] on option "National Institute of Development Administration (Thailand)" at bounding box center [173, 513] width 314 height 30
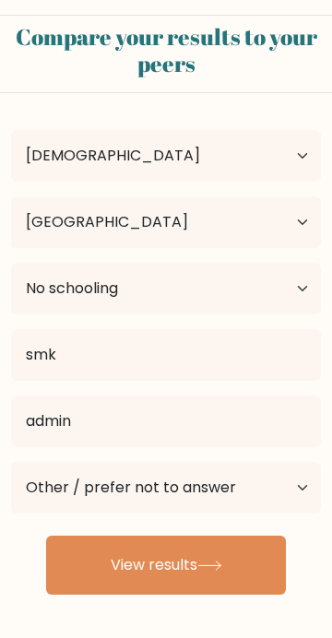
type input "National Institute of Development Administration"
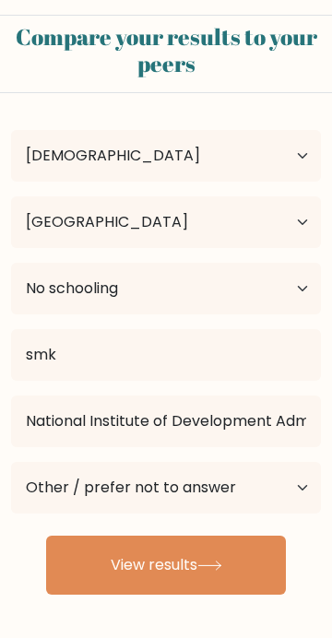
click at [83, 561] on button "View results" at bounding box center [166, 565] width 240 height 59
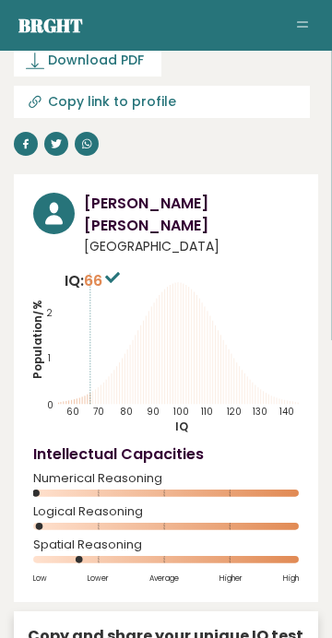
scroll to position [4949, 0]
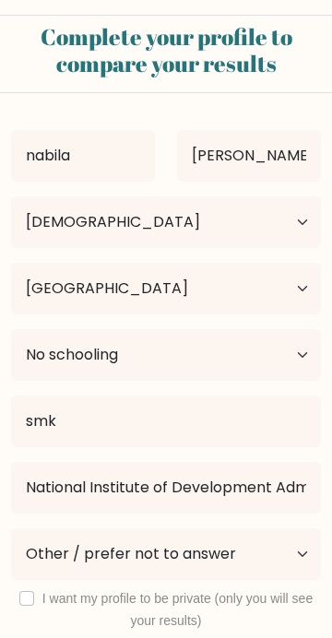
select select "18_24"
select select "ID"
select select "no_schooling"
select select "other"
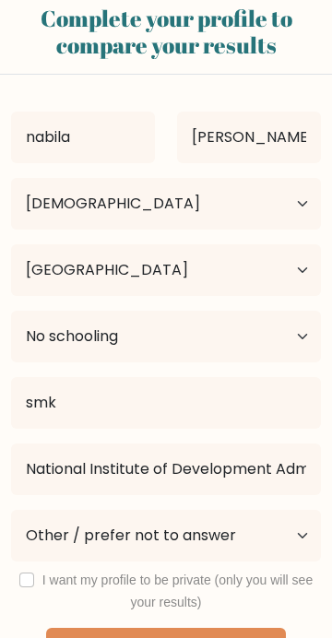
scroll to position [18, 0]
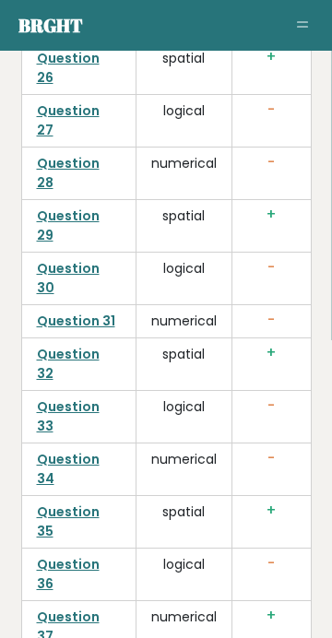
scroll to position [6179, 0]
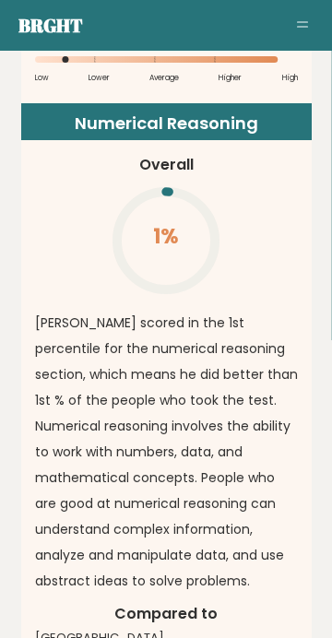
click at [232, 310] on p "[PERSON_NAME] scored in the 1st percentile for the numerical reasoning section,…" at bounding box center [166, 452] width 263 height 284
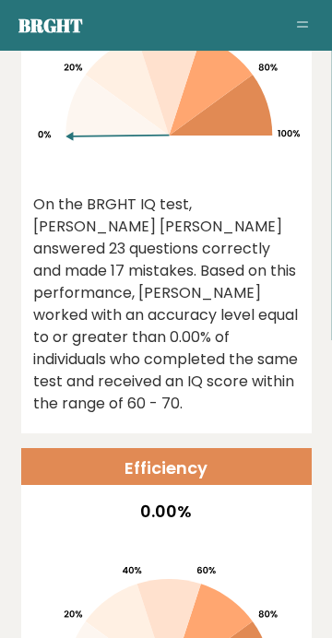
scroll to position [1335, 0]
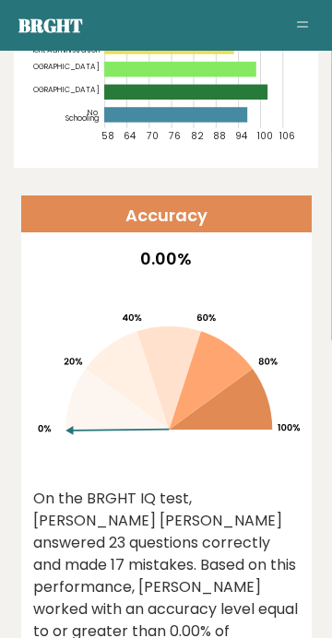
click at [243, 362] on icon at bounding box center [166, 370] width 267 height 235
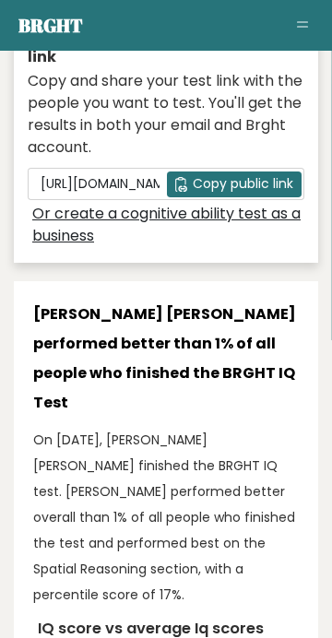
click at [271, 305] on h3 "[PERSON_NAME] [PERSON_NAME] performed better than 1% of all people who finished…" at bounding box center [166, 359] width 266 height 118
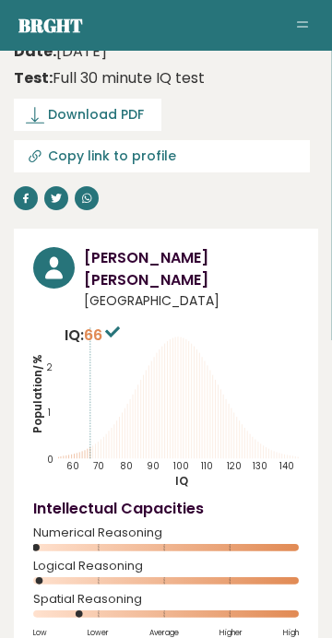
scroll to position [0, 0]
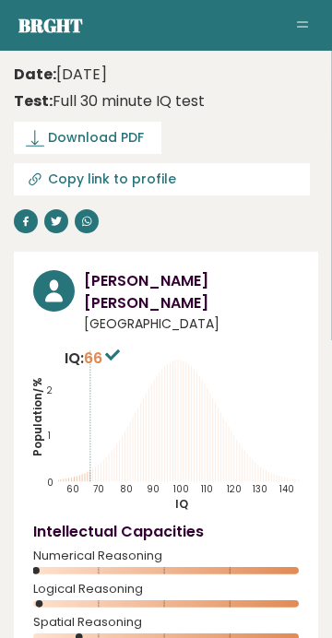
click at [303, 21] on span "Toggle navigation" at bounding box center [302, 21] width 11 height 1
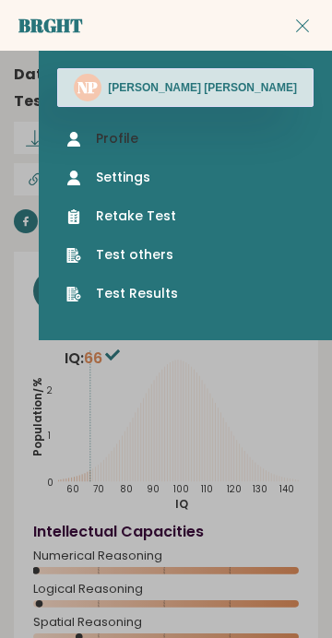
click at [273, 136] on link "Profile" at bounding box center [185, 138] width 238 height 19
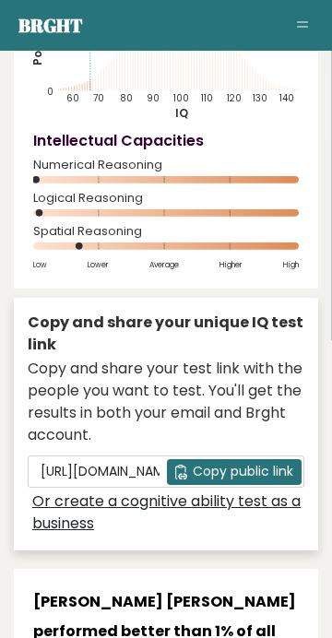
scroll to position [392, 0]
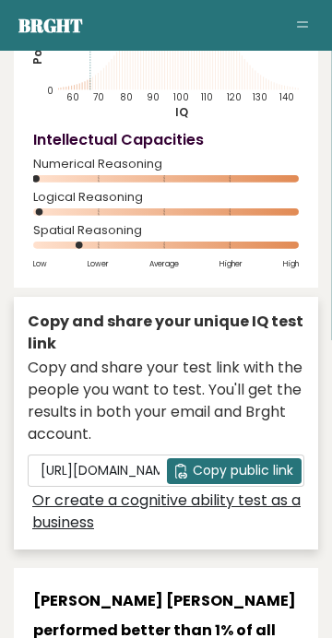
click at [147, 637] on h3 "[PERSON_NAME] [PERSON_NAME] performed better than 1% of all people who finished…" at bounding box center [166, 646] width 266 height 118
click at [137, 631] on h3 "[PERSON_NAME] [PERSON_NAME] performed better than 1% of all people who finished…" at bounding box center [166, 646] width 266 height 118
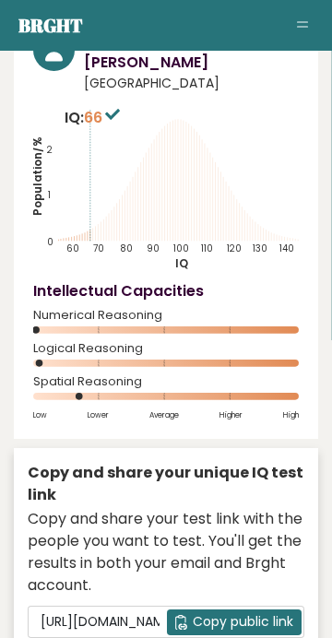
scroll to position [0, 0]
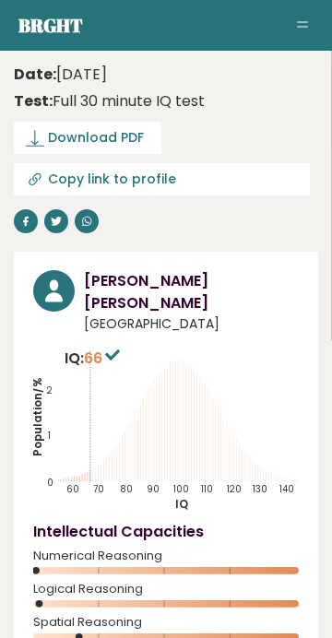
click at [303, 26] on span "Toggle navigation" at bounding box center [302, 26] width 11 height 1
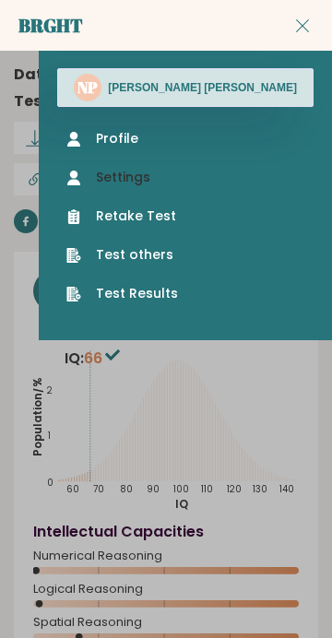
click at [267, 184] on link "Settings" at bounding box center [185, 177] width 238 height 19
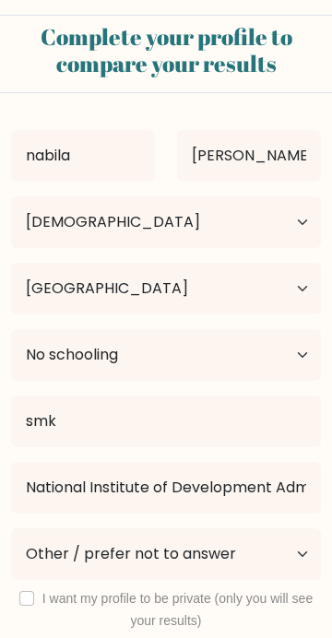
select select "18_24"
select select "ID"
select select "no_schooling"
select select "other"
click at [290, 156] on input "puspa kirani" at bounding box center [249, 156] width 144 height 52
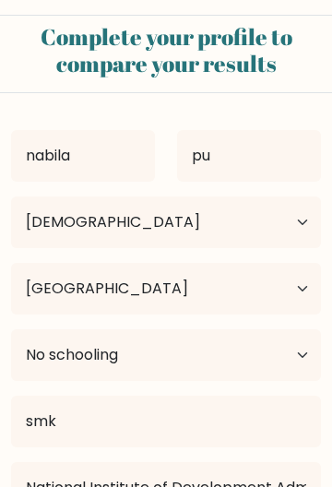
type input "p"
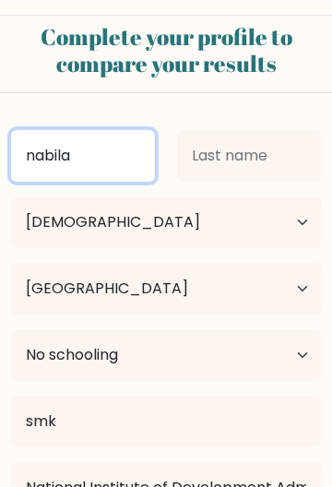
click at [113, 146] on input "nabila" at bounding box center [83, 156] width 144 height 52
type input "n"
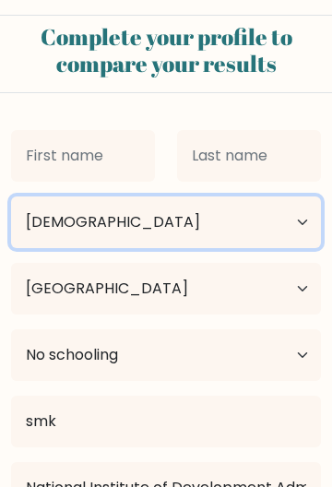
click at [65, 224] on select "Age Under 18 years old 18-24 years old 25-34 years old 35-44 years old 45-54 ye…" at bounding box center [166, 222] width 310 height 52
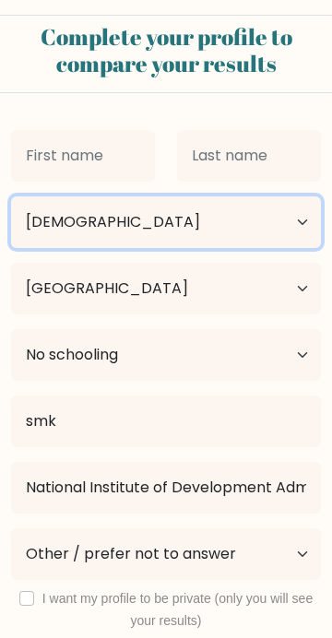
scroll to position [18, 0]
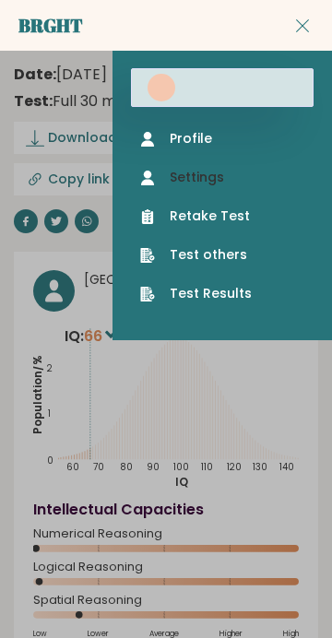
click at [265, 176] on link "Settings" at bounding box center [222, 177] width 164 height 19
click at [258, 297] on link "Test Results" at bounding box center [222, 293] width 164 height 19
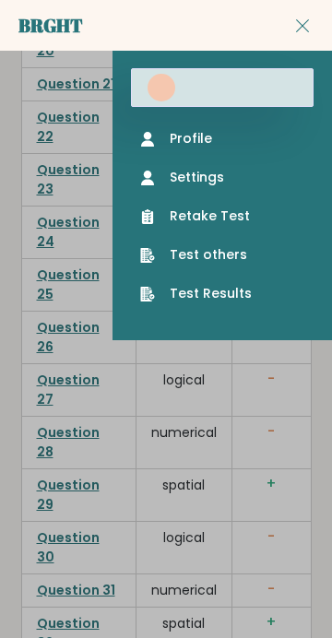
scroll to position [6202, 0]
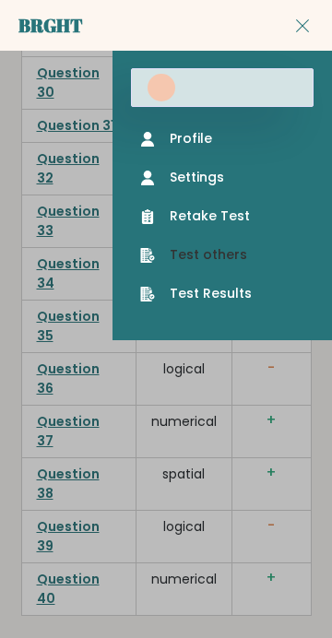
click at [261, 262] on link "Test others" at bounding box center [222, 254] width 164 height 19
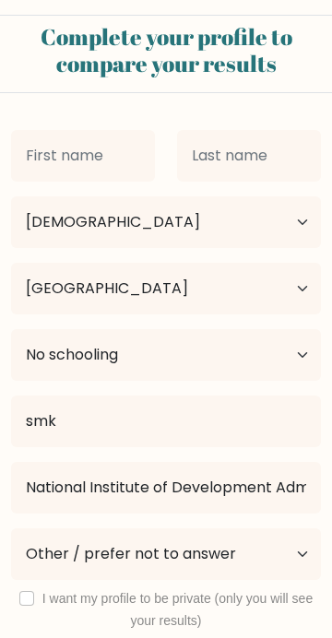
select select "18_24"
select select "ID"
select select "no_schooling"
select select "other"
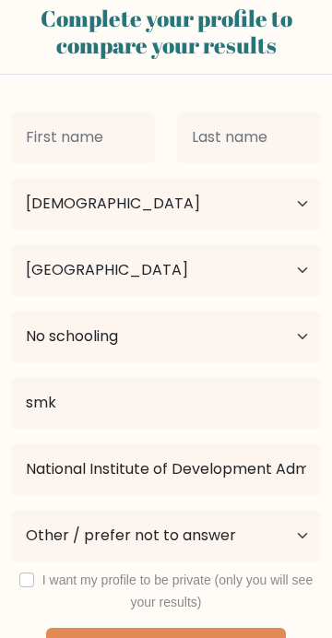
scroll to position [18, 0]
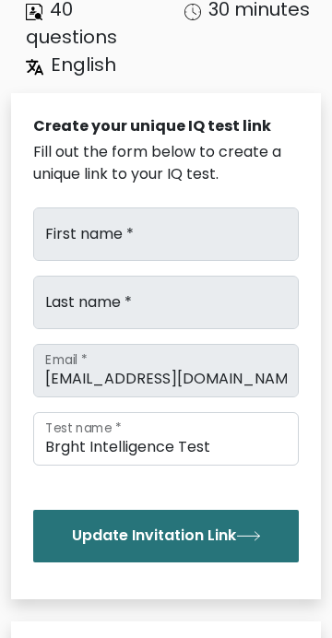
scroll to position [143, 0]
click at [232, 384] on input "[EMAIL_ADDRESS][DOMAIN_NAME]" at bounding box center [166, 370] width 266 height 53
click at [214, 378] on input "[EMAIL_ADDRESS][DOMAIN_NAME]" at bounding box center [166, 370] width 266 height 53
click at [216, 374] on input "[EMAIL_ADDRESS][DOMAIN_NAME]" at bounding box center [166, 370] width 266 height 53
click at [216, 383] on input "[EMAIL_ADDRESS][DOMAIN_NAME]" at bounding box center [166, 370] width 266 height 53
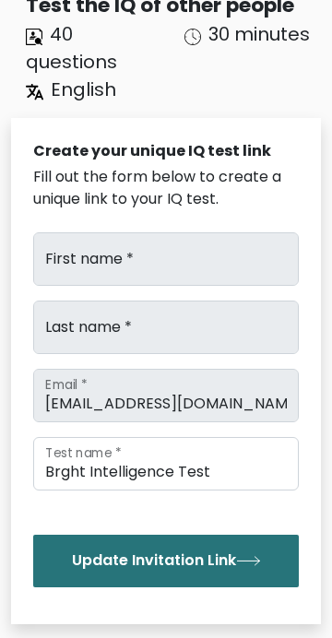
scroll to position [113, 0]
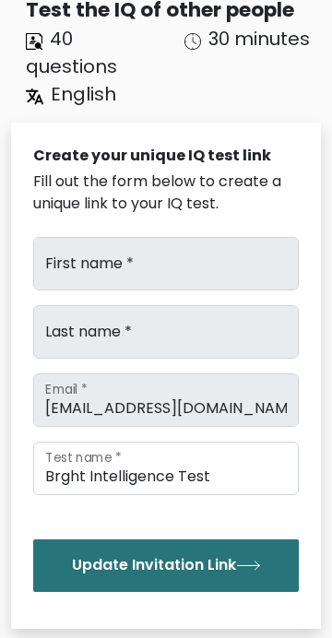
click at [261, 568] on icon "submit" at bounding box center [248, 566] width 25 height 10
